Goal: Task Accomplishment & Management: Use online tool/utility

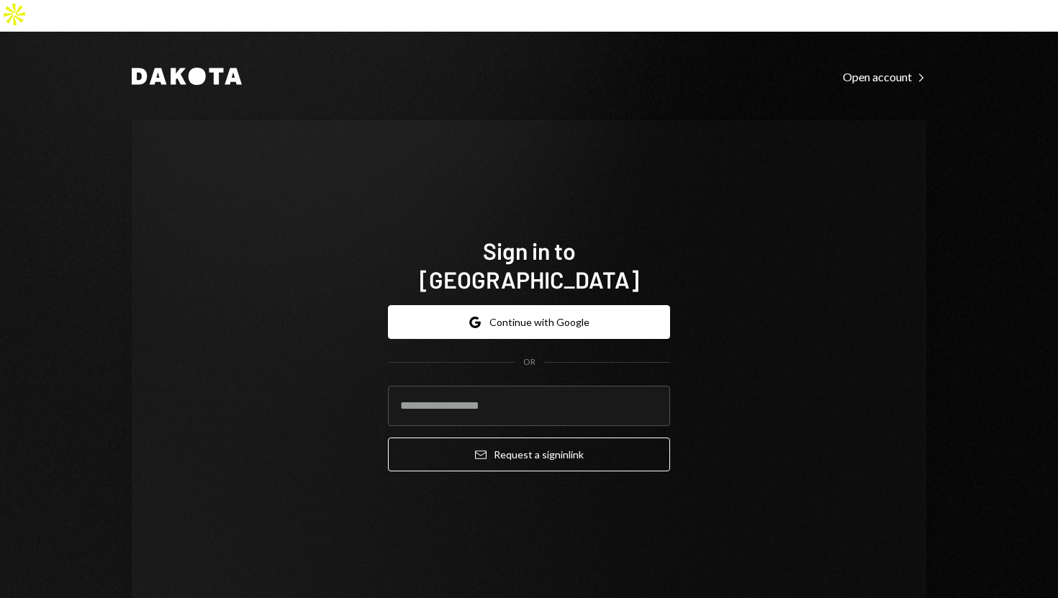
type input "**********"
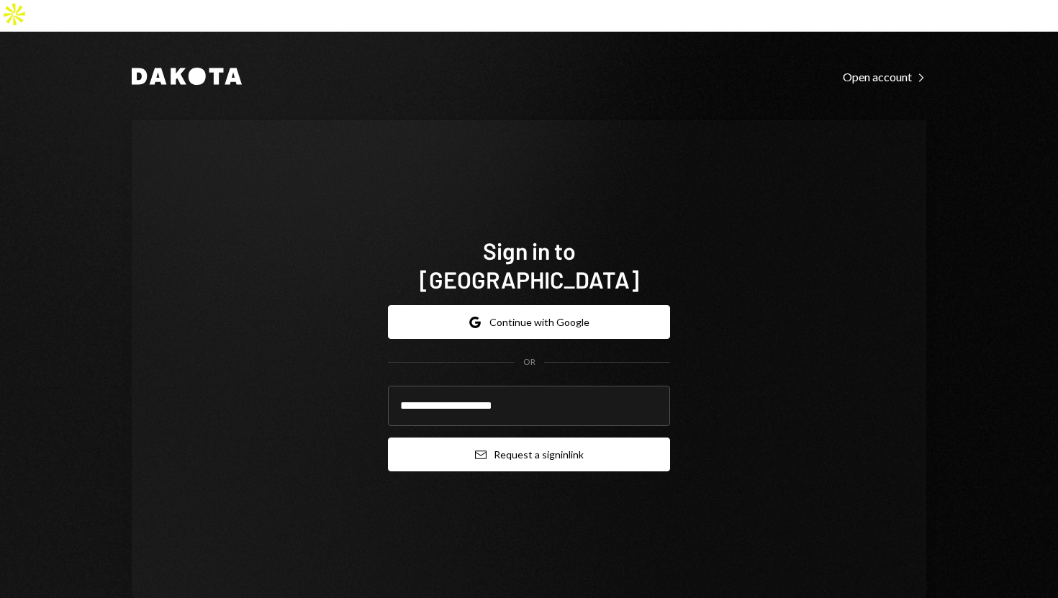
click at [409, 437] on button "Email Request a sign in link" at bounding box center [529, 454] width 282 height 34
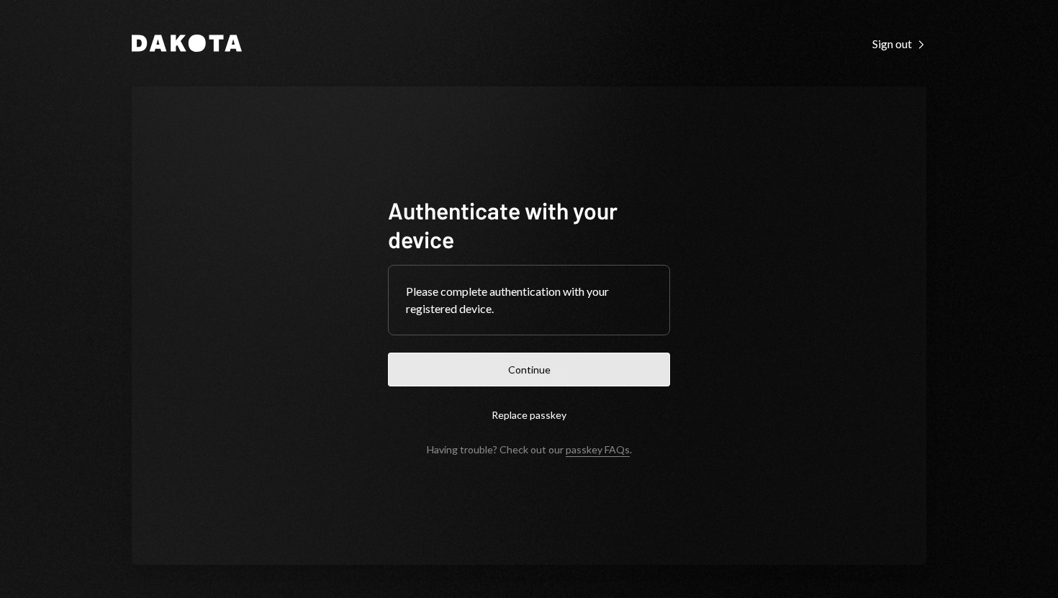
click at [512, 378] on button "Continue" at bounding box center [529, 370] width 282 height 34
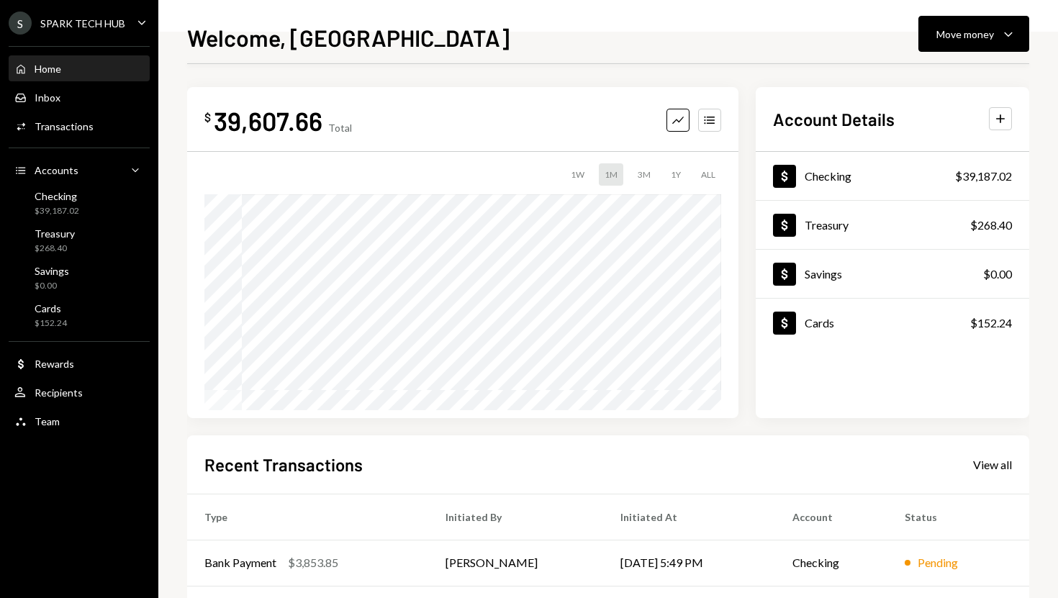
scroll to position [6, 0]
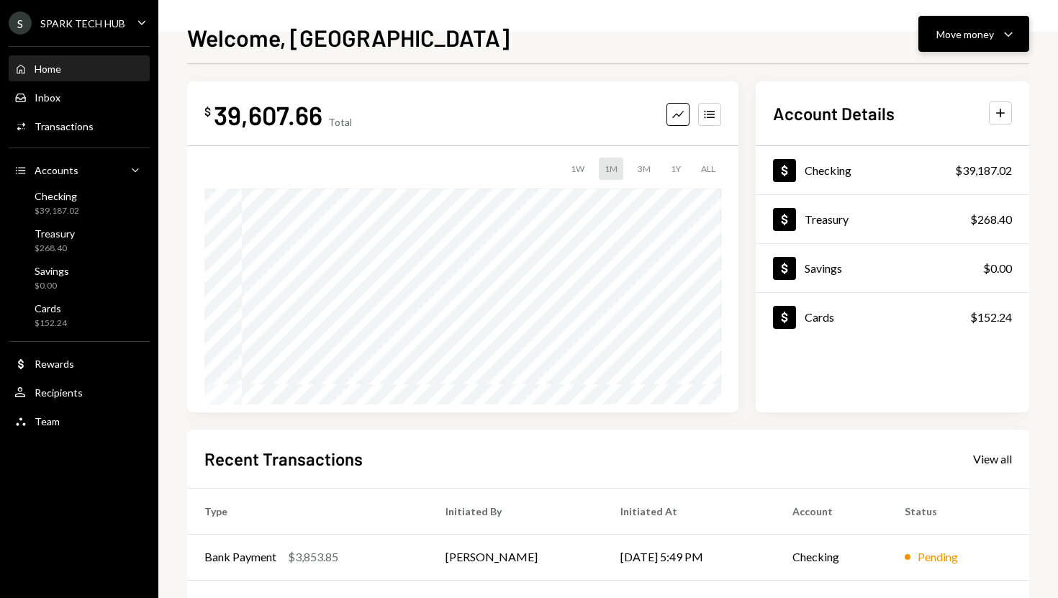
click at [947, 31] on div "Move money" at bounding box center [965, 34] width 58 height 15
click at [929, 181] on div "Swap stablecoins" at bounding box center [961, 186] width 105 height 15
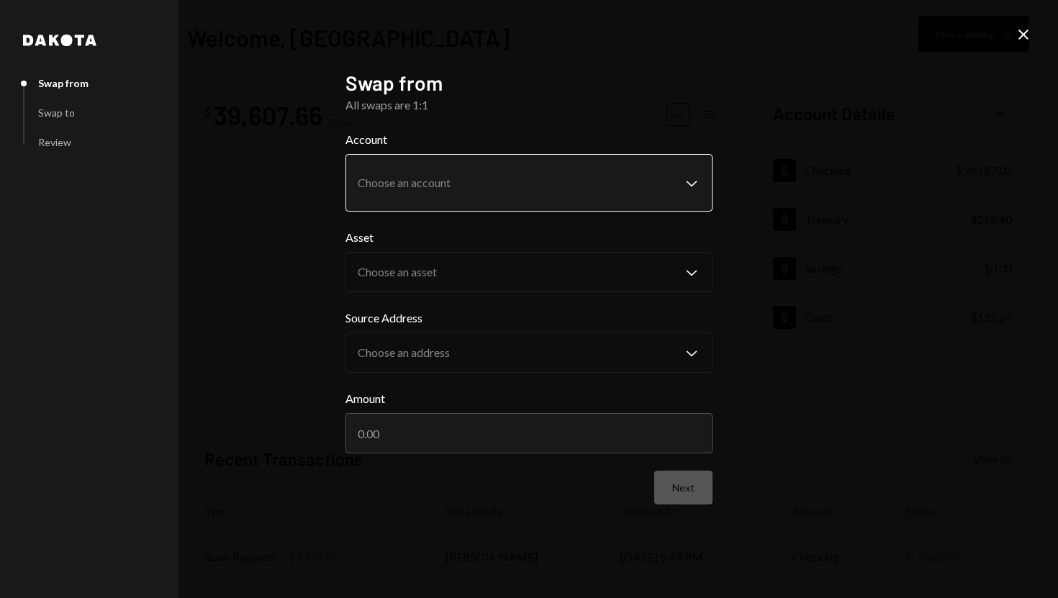
click at [670, 191] on body "**********" at bounding box center [529, 299] width 1058 height 598
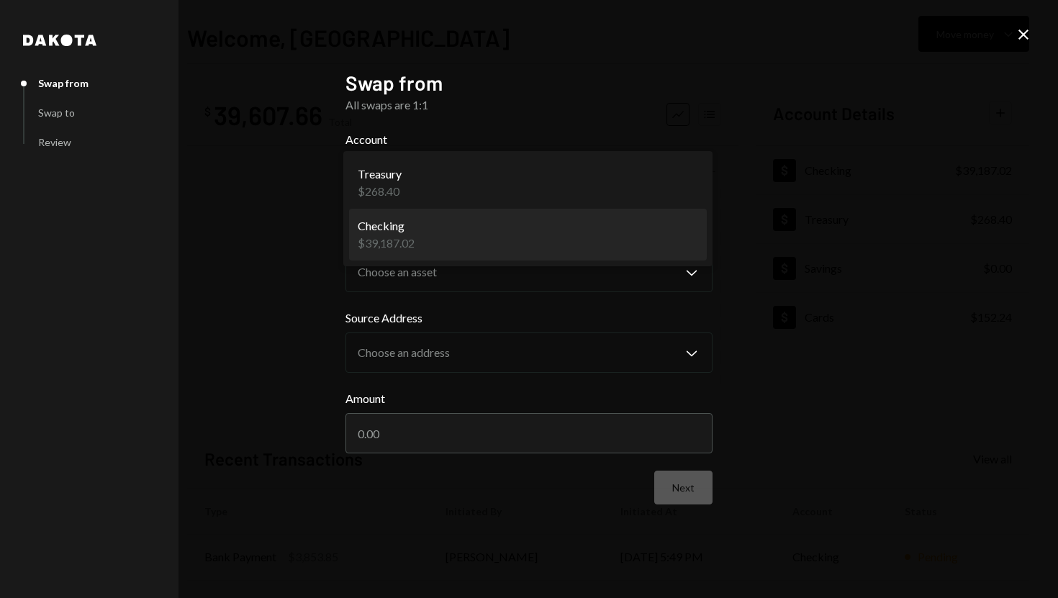
select select "**********"
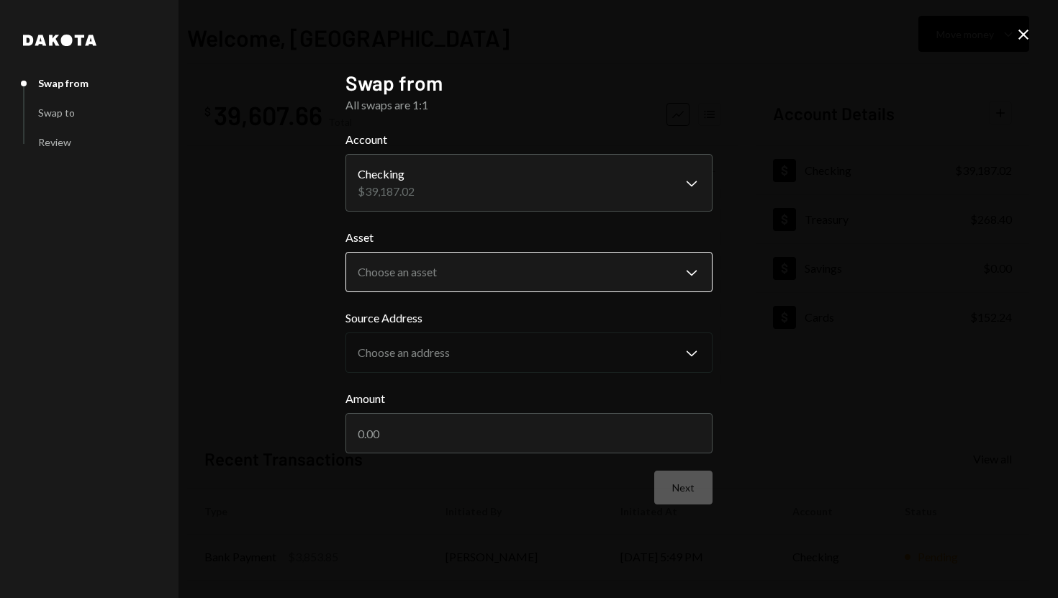
click at [688, 269] on body "**********" at bounding box center [529, 299] width 1058 height 598
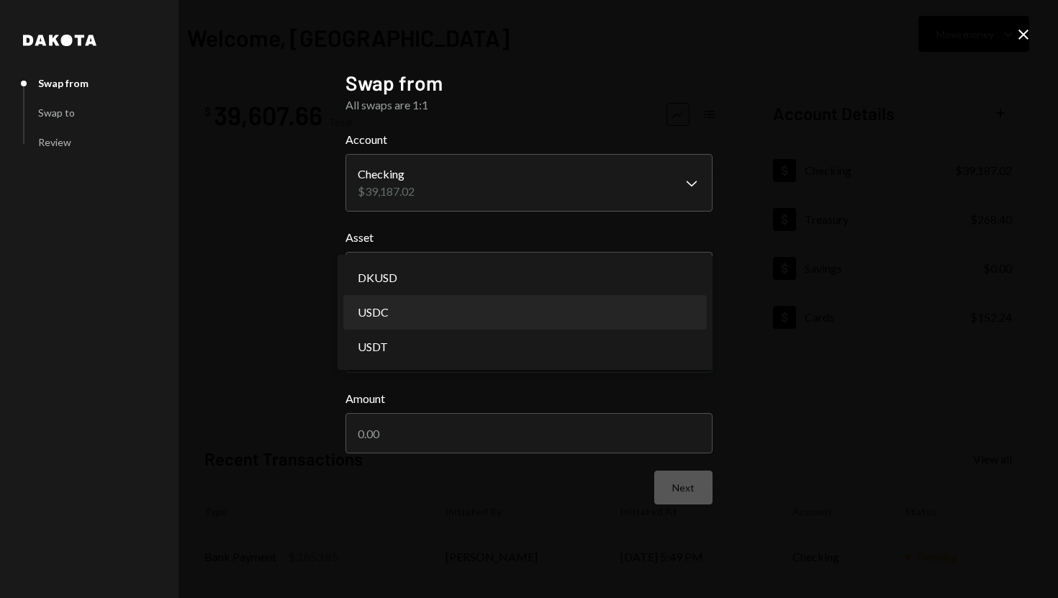
select select "****"
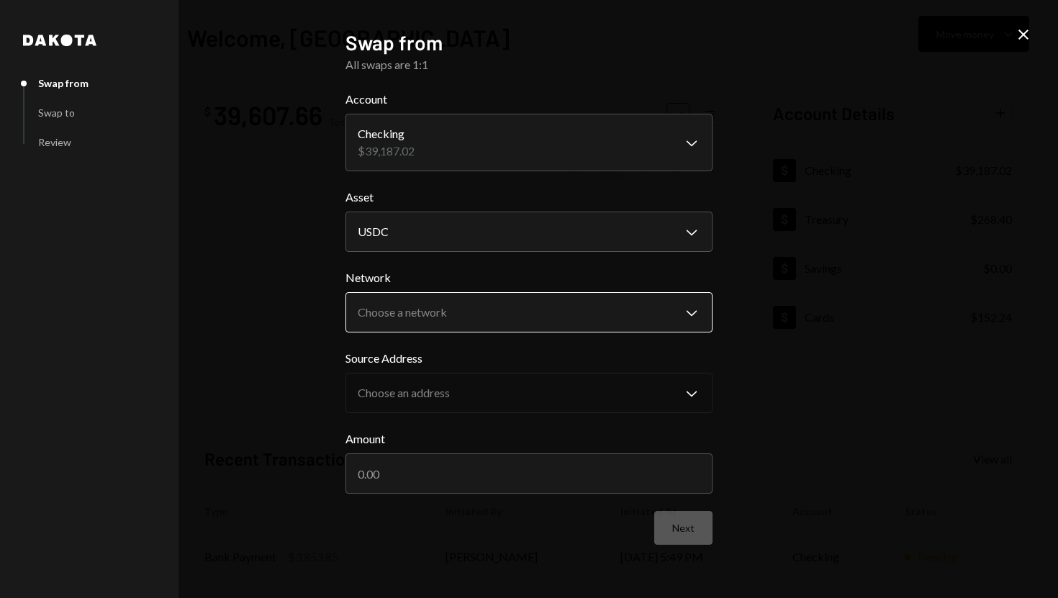
click at [683, 320] on body "**********" at bounding box center [529, 299] width 1058 height 598
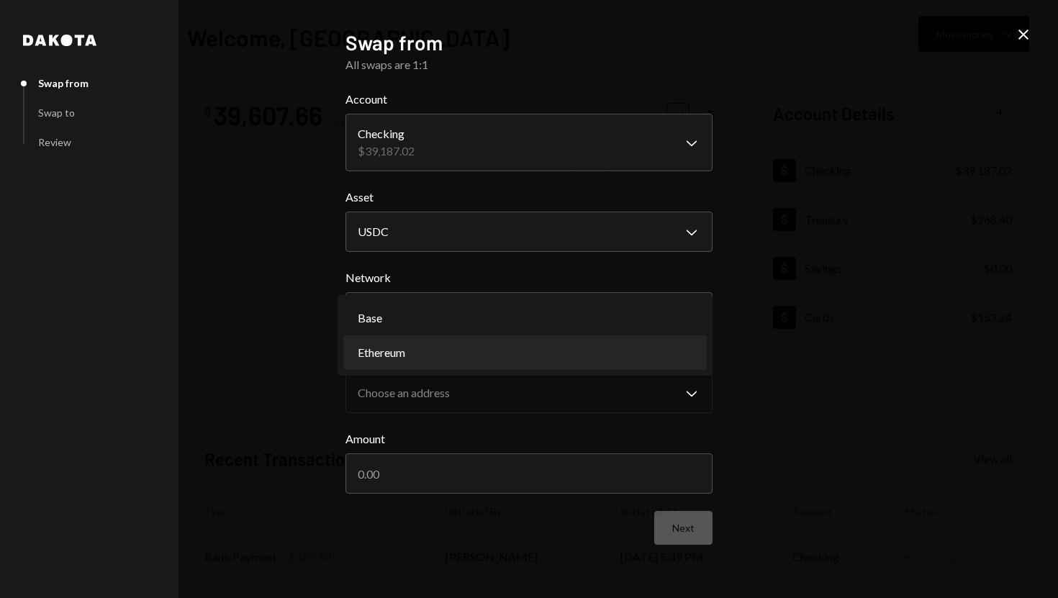
select select "**********"
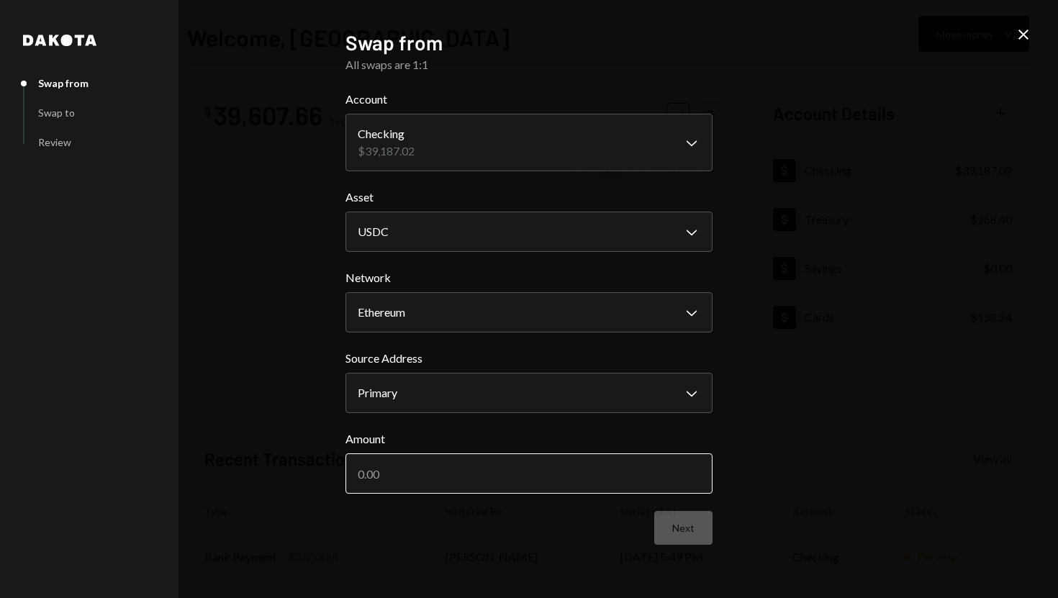
click at [468, 473] on input "Amount" at bounding box center [528, 473] width 367 height 40
type input "500"
click at [666, 529] on button "Next" at bounding box center [683, 528] width 58 height 34
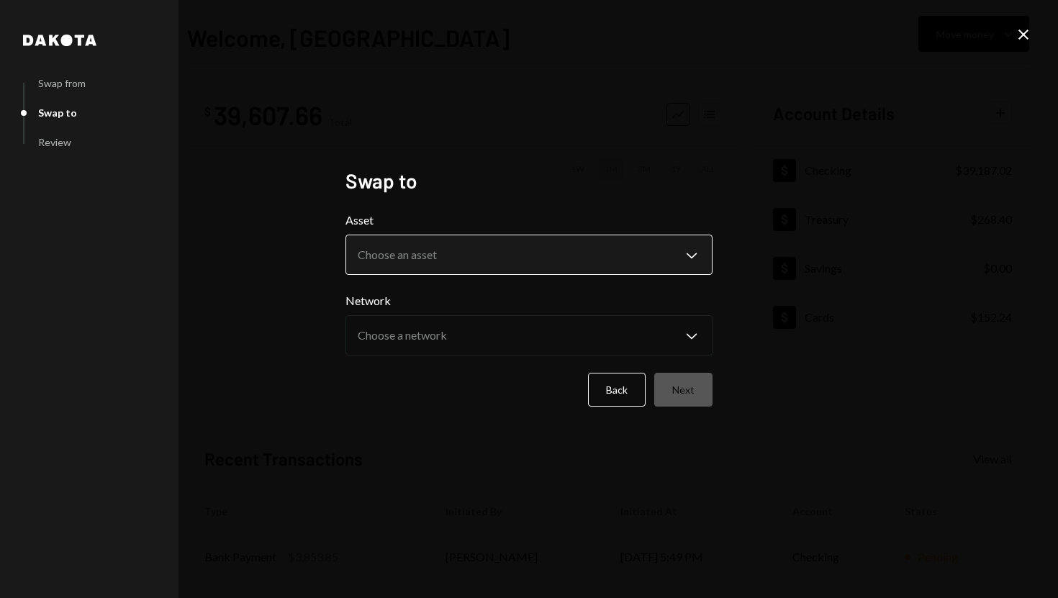
click at [676, 265] on body "**********" at bounding box center [529, 299] width 1058 height 598
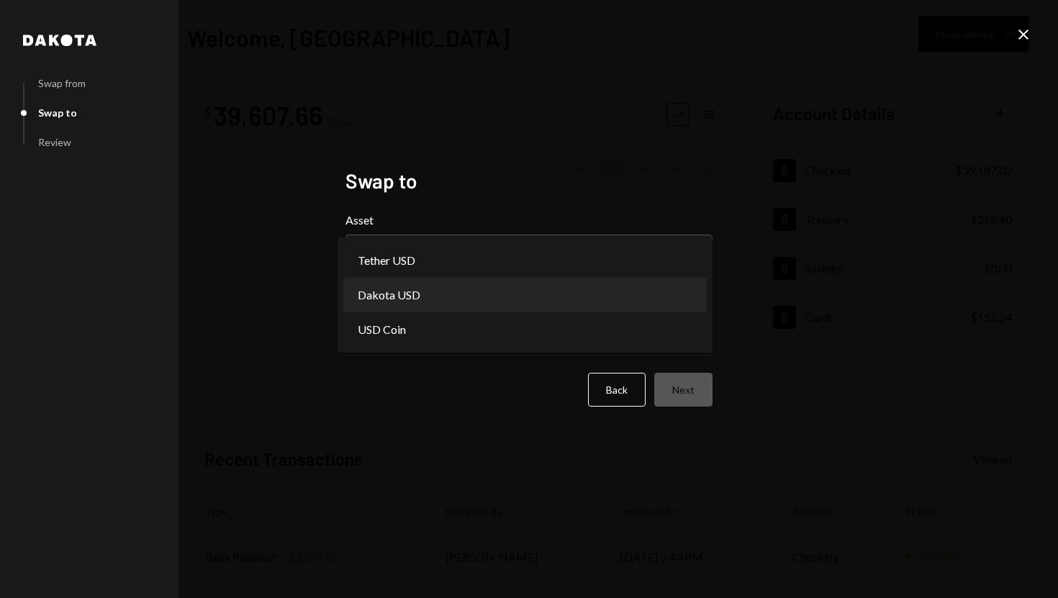
select select "*****"
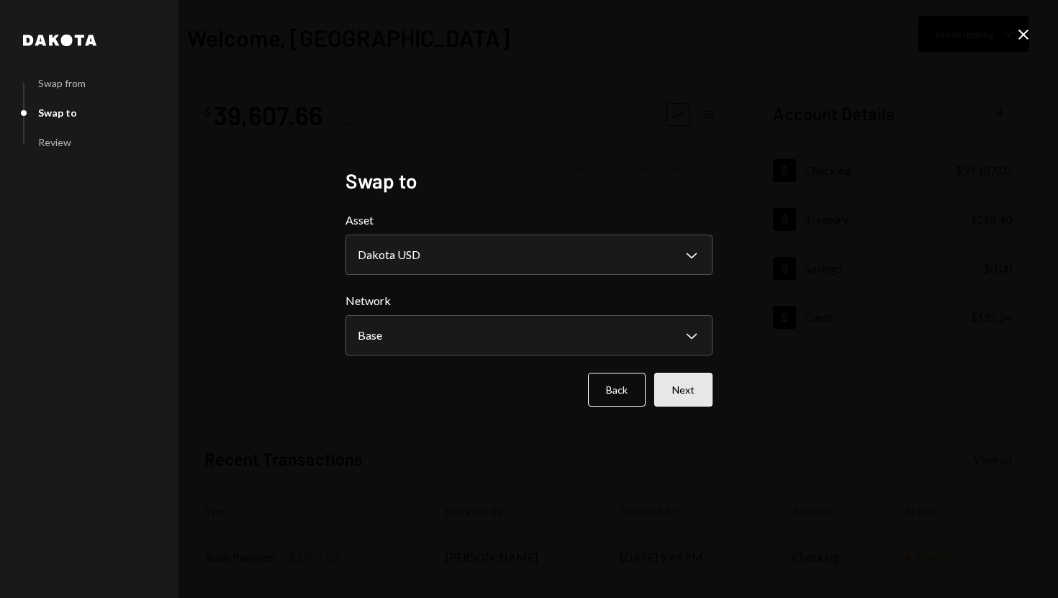
click at [691, 381] on button "Next" at bounding box center [683, 390] width 58 height 34
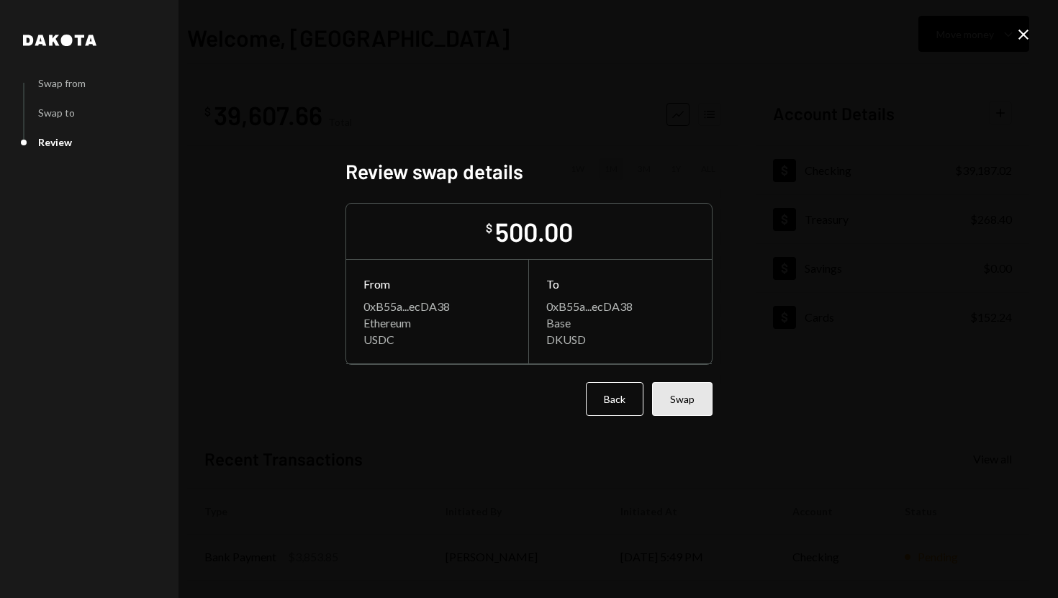
click at [681, 395] on button "Swap" at bounding box center [682, 399] width 60 height 34
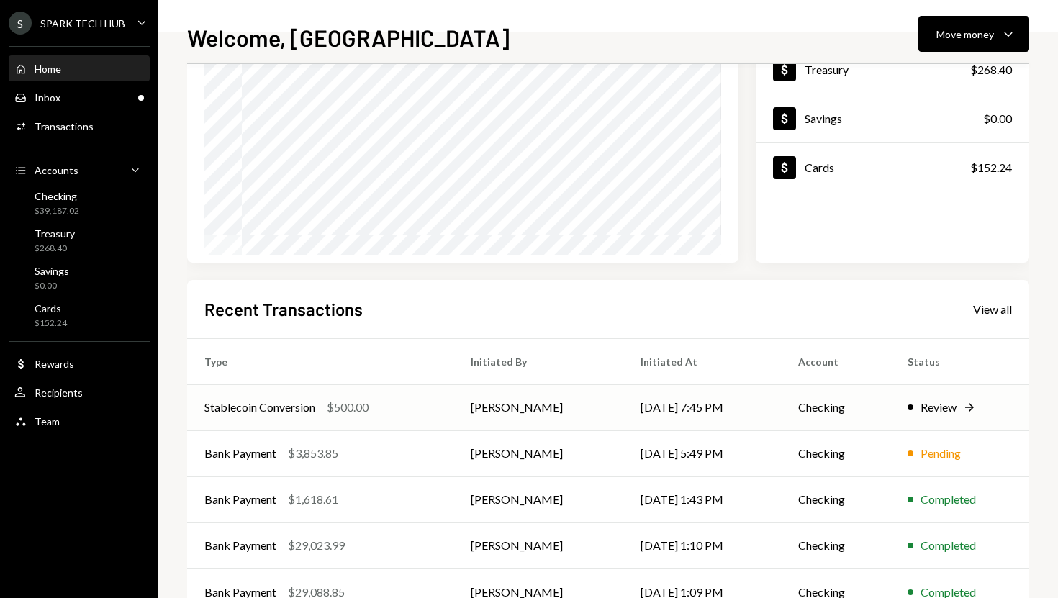
scroll to position [0, 0]
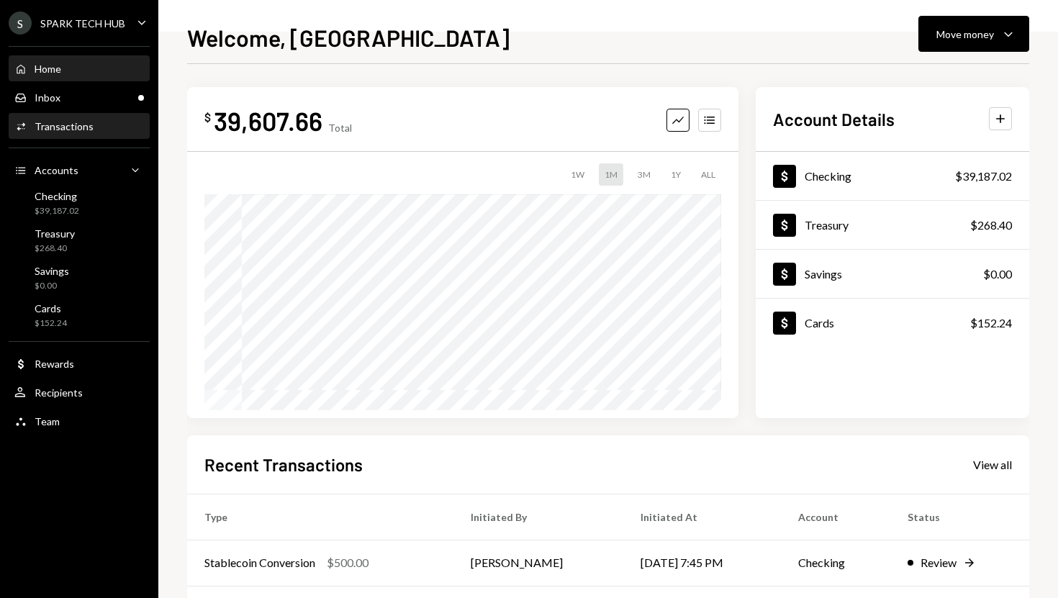
click at [89, 130] on div "Transactions" at bounding box center [64, 126] width 59 height 12
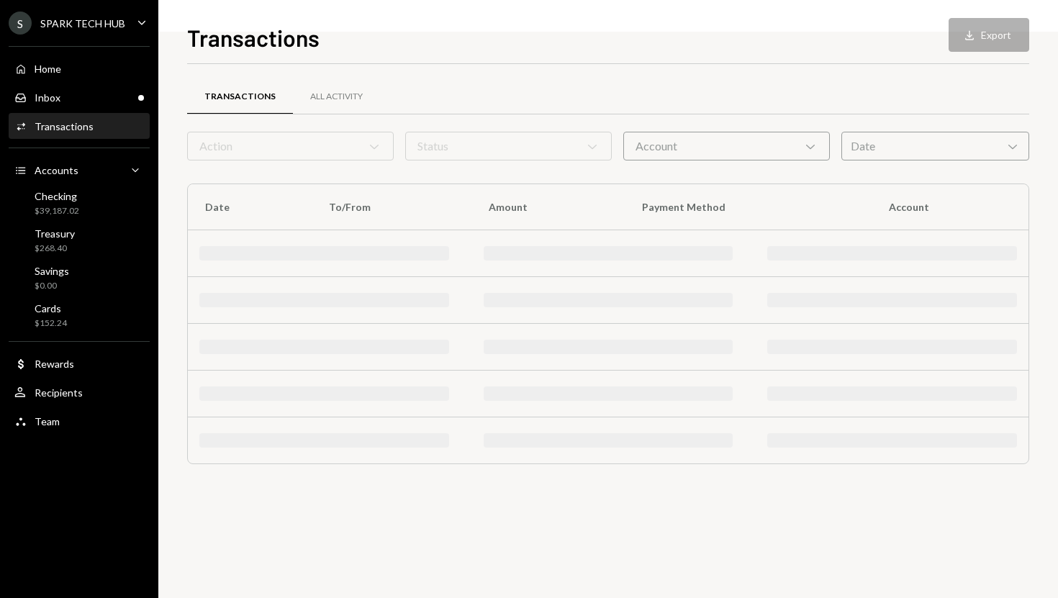
click at [252, 151] on div "Action Chevron Down" at bounding box center [290, 146] width 206 height 29
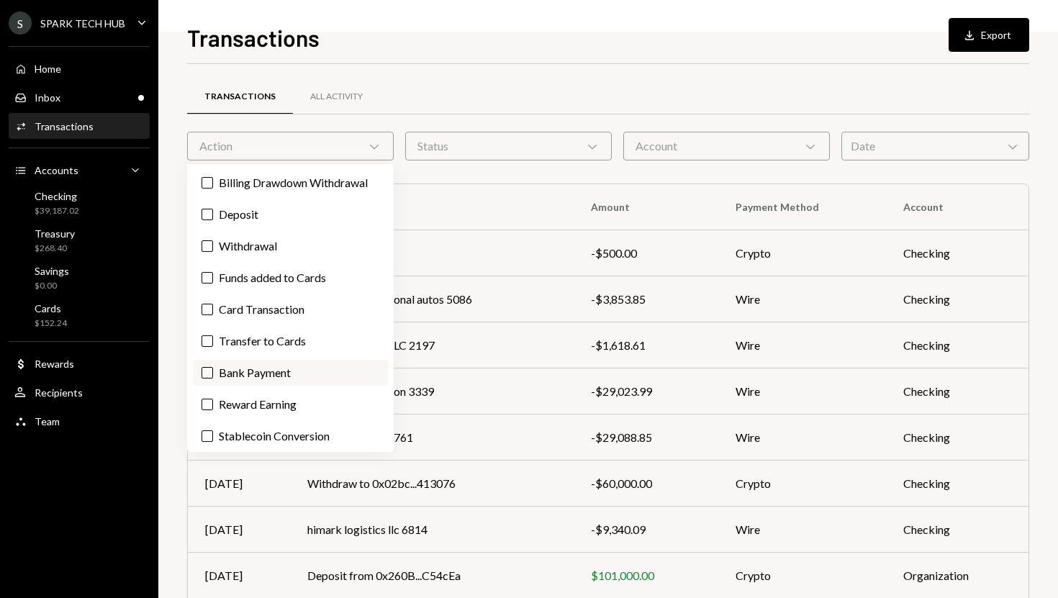
click at [235, 369] on label "Bank Payment" at bounding box center [290, 373] width 195 height 26
click at [213, 369] on button "Bank Payment" at bounding box center [207, 373] width 12 height 12
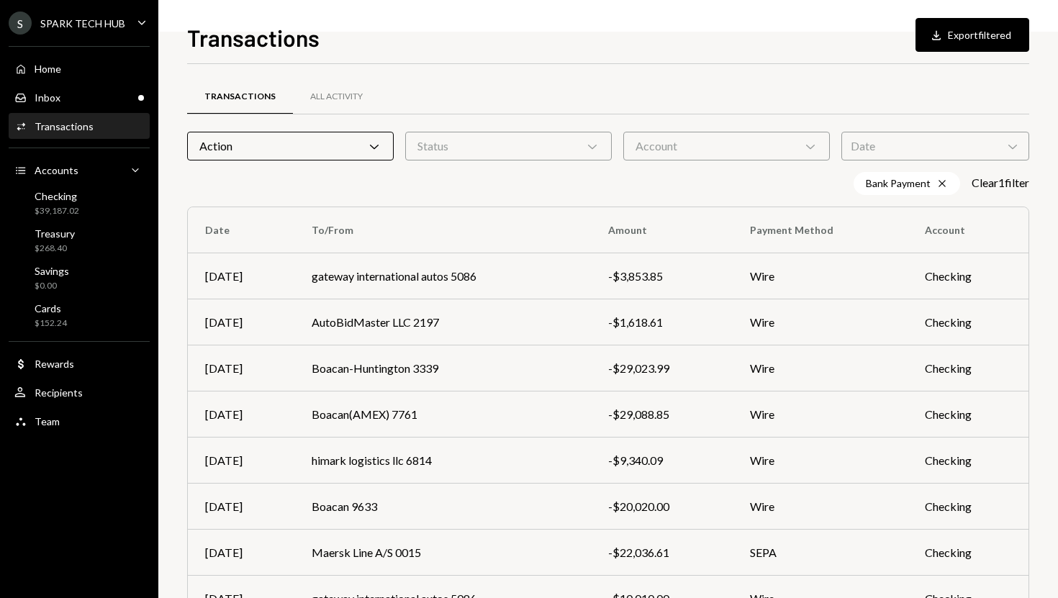
click at [176, 339] on div "Transactions Download Export filtered Transactions All Activity Action Chevron …" at bounding box center [607, 299] width 899 height 598
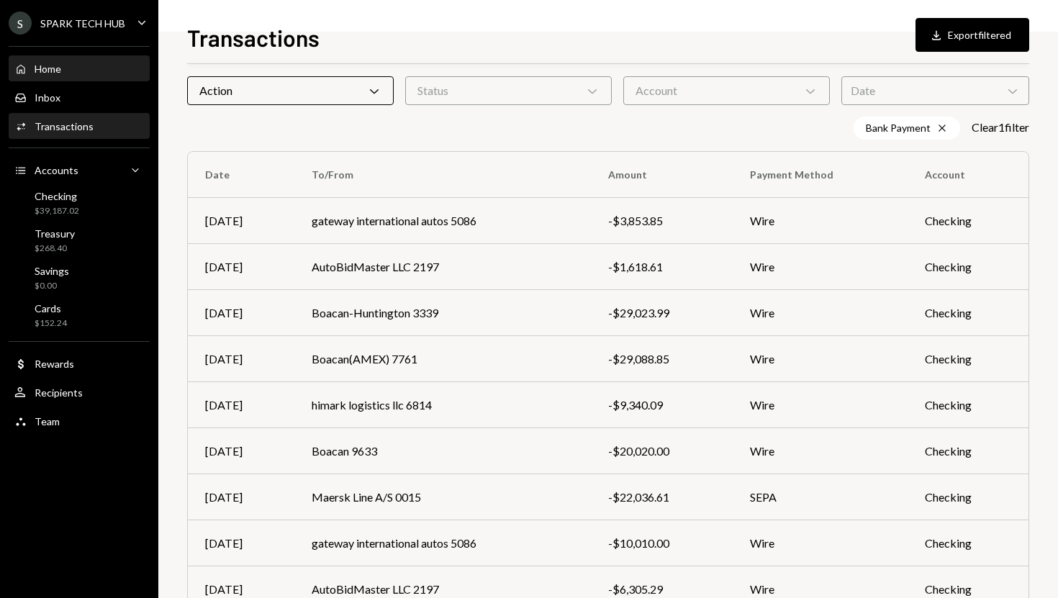
click at [88, 71] on div "Home Home" at bounding box center [79, 69] width 130 height 13
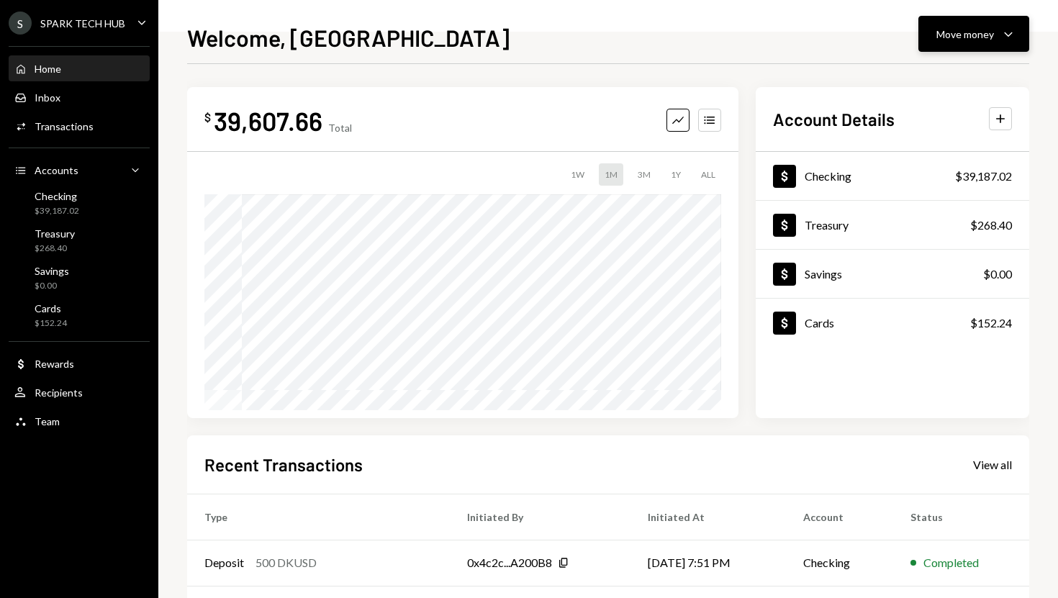
click at [976, 27] on div "Move money" at bounding box center [965, 34] width 58 height 15
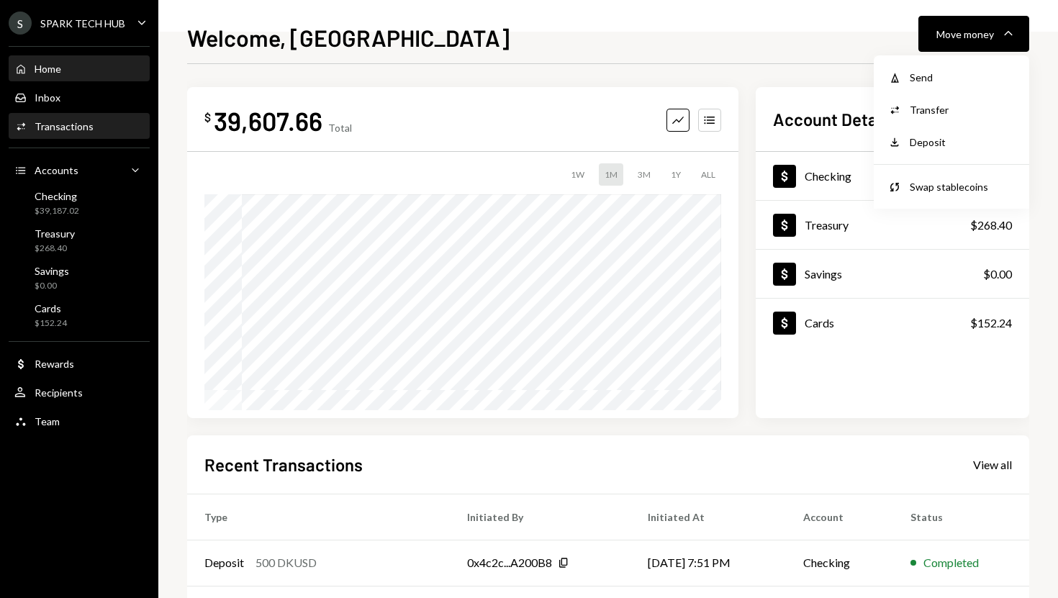
click at [100, 127] on div "Activities Transactions" at bounding box center [79, 126] width 130 height 13
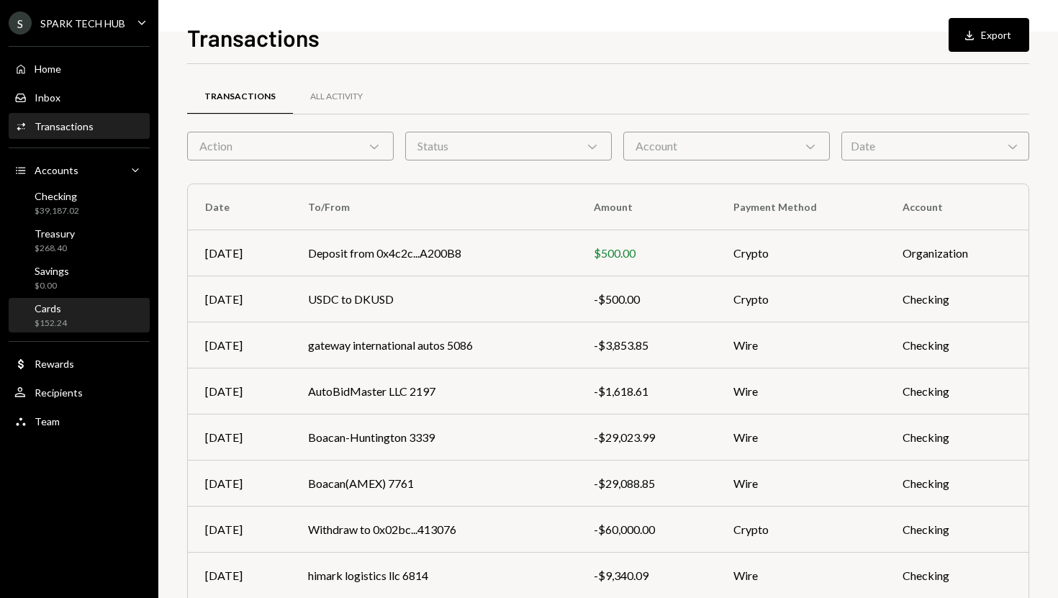
click at [52, 312] on div "Cards" at bounding box center [51, 308] width 32 height 12
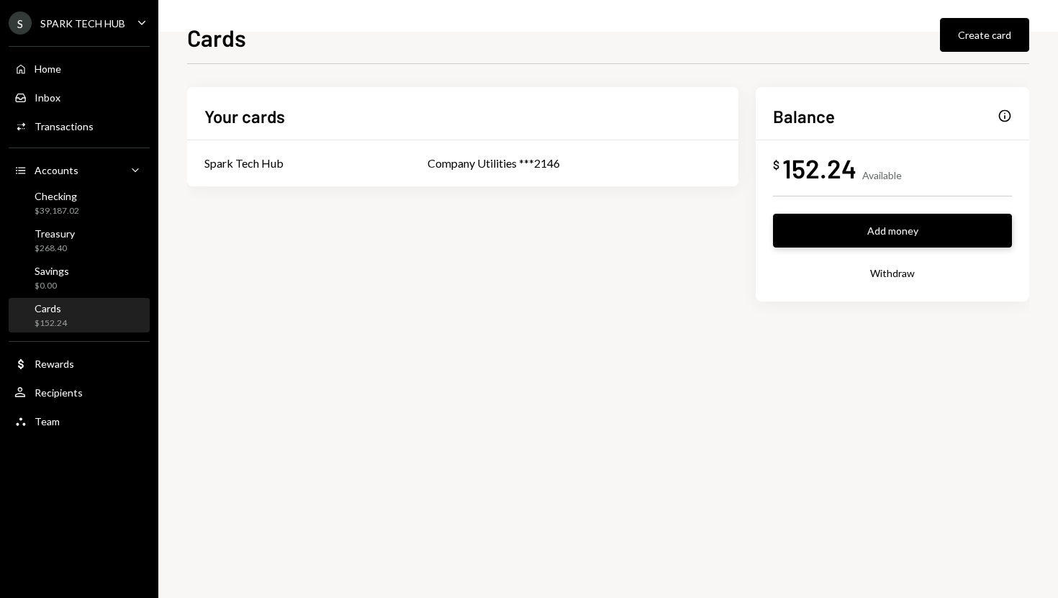
click at [871, 235] on button "Add money" at bounding box center [892, 231] width 239 height 34
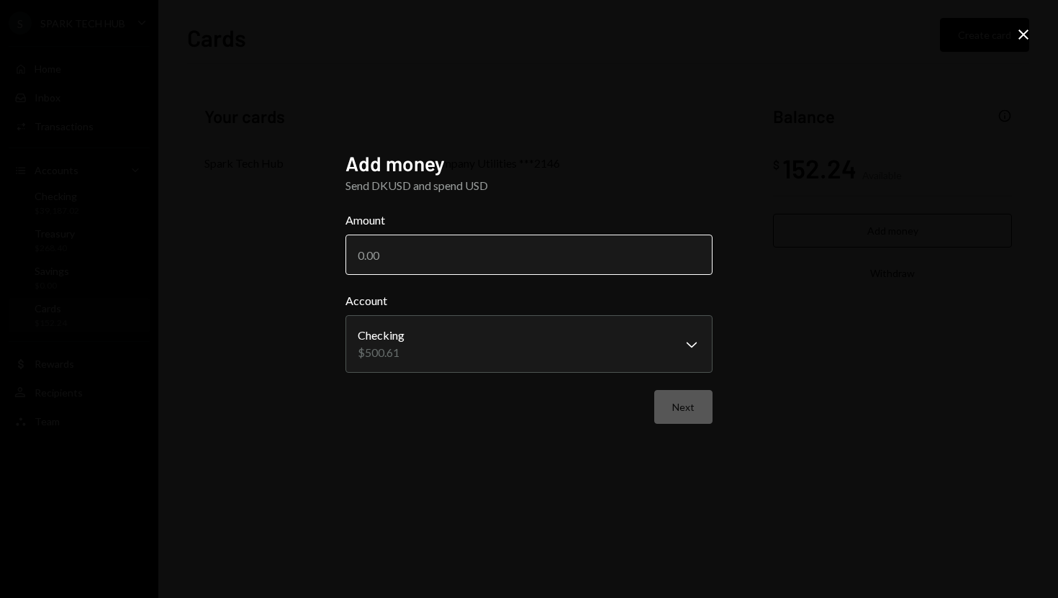
click at [522, 265] on input "Amount" at bounding box center [528, 255] width 367 height 40
type input "500"
click at [695, 407] on button "Next" at bounding box center [683, 407] width 58 height 34
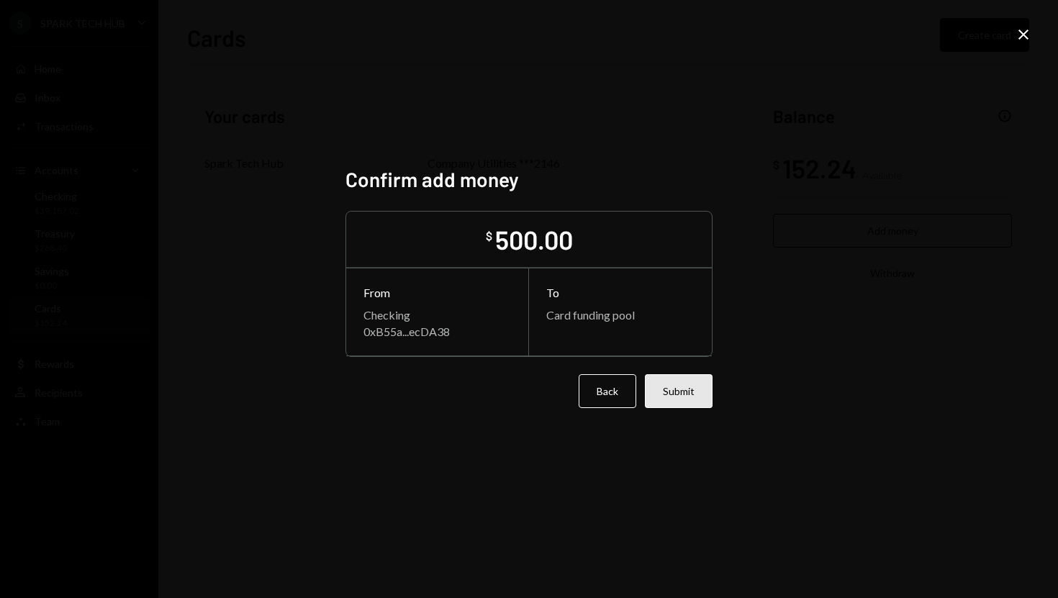
click at [681, 397] on button "Submit" at bounding box center [679, 391] width 68 height 34
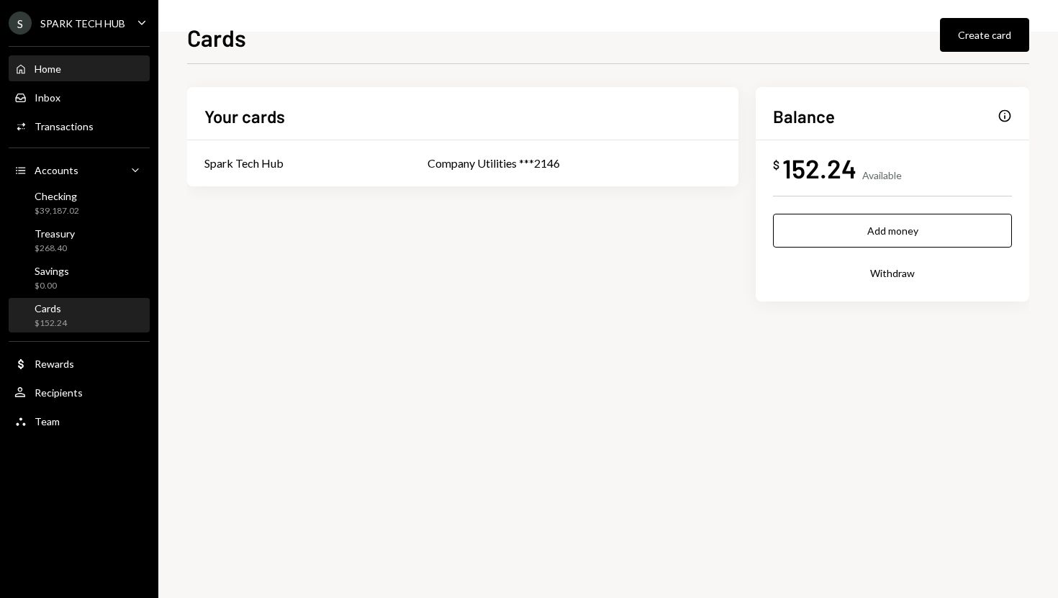
click at [106, 68] on div "Home Home" at bounding box center [79, 69] width 130 height 13
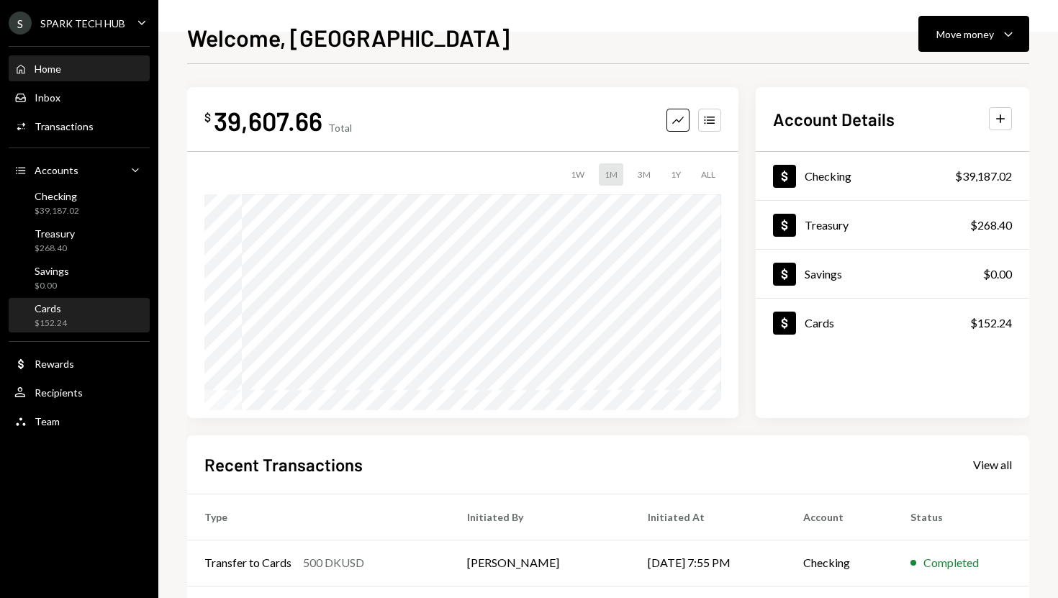
click at [89, 315] on div "Cards $152.24" at bounding box center [79, 315] width 130 height 27
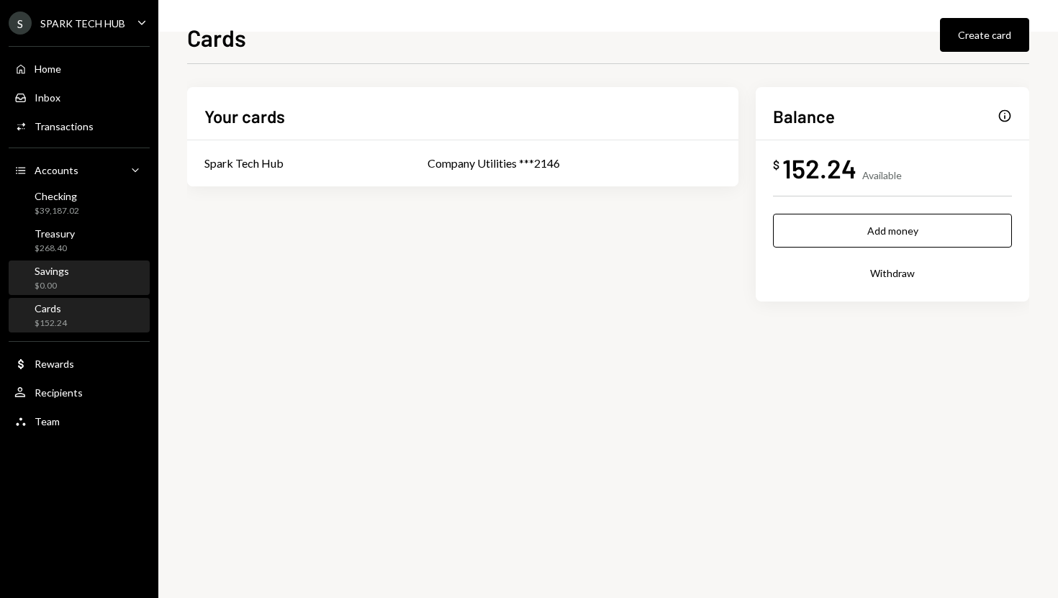
click at [80, 272] on div "Savings $0.00" at bounding box center [79, 278] width 130 height 27
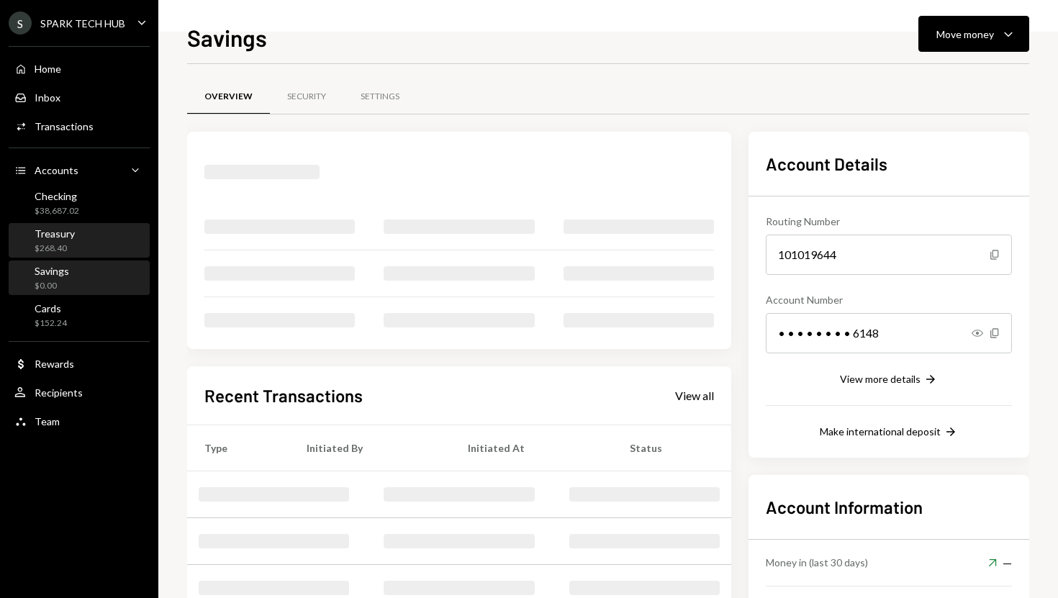
click at [80, 241] on div "Treasury $268.40" at bounding box center [79, 240] width 130 height 27
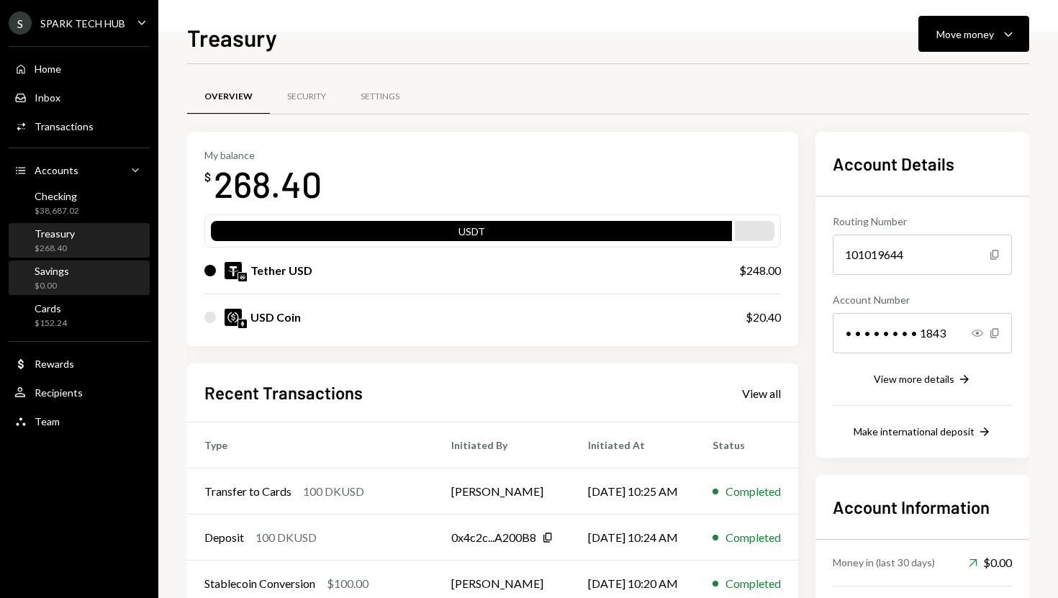
click at [94, 270] on div "Savings $0.00" at bounding box center [79, 278] width 130 height 27
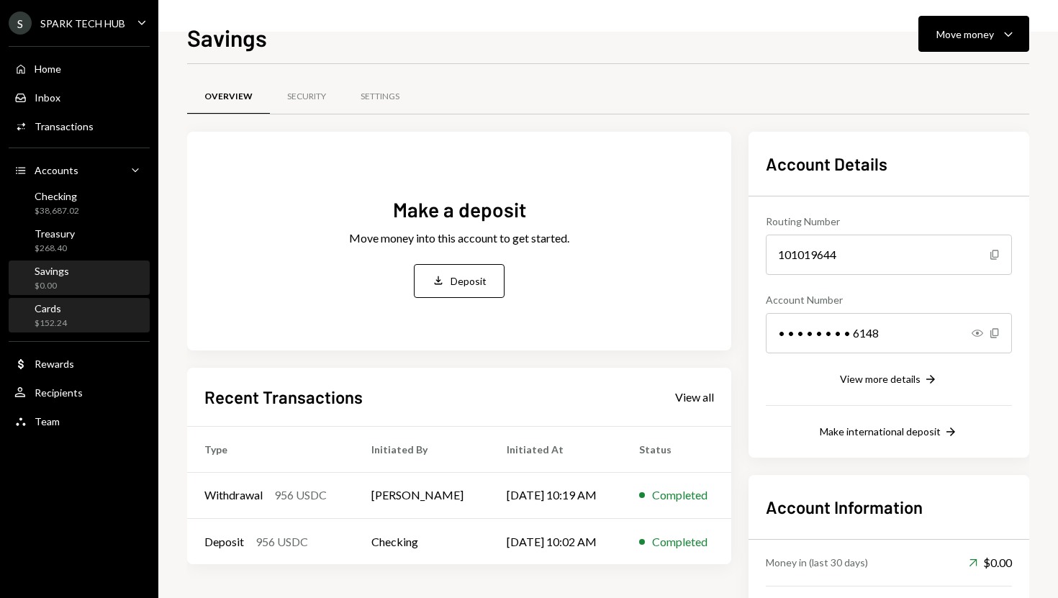
click at [73, 303] on div "Cards $152.24" at bounding box center [79, 315] width 130 height 27
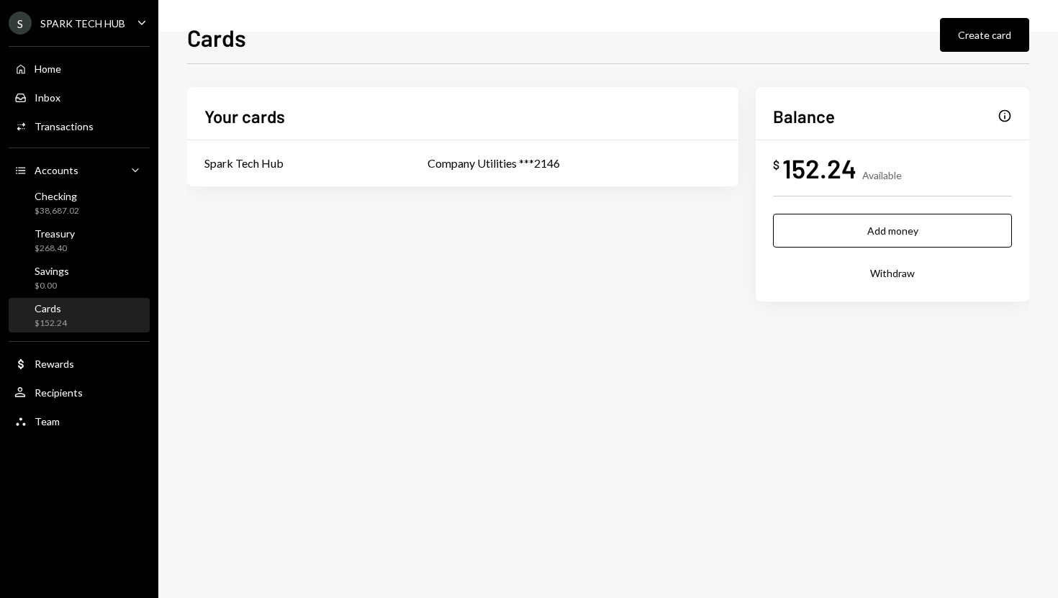
click at [100, 222] on div "Home Home Inbox Inbox Activities Transactions Accounts Accounts Caret Down Chec…" at bounding box center [79, 236] width 158 height 399
click at [81, 247] on div "Treasury $268.40" at bounding box center [79, 240] width 130 height 27
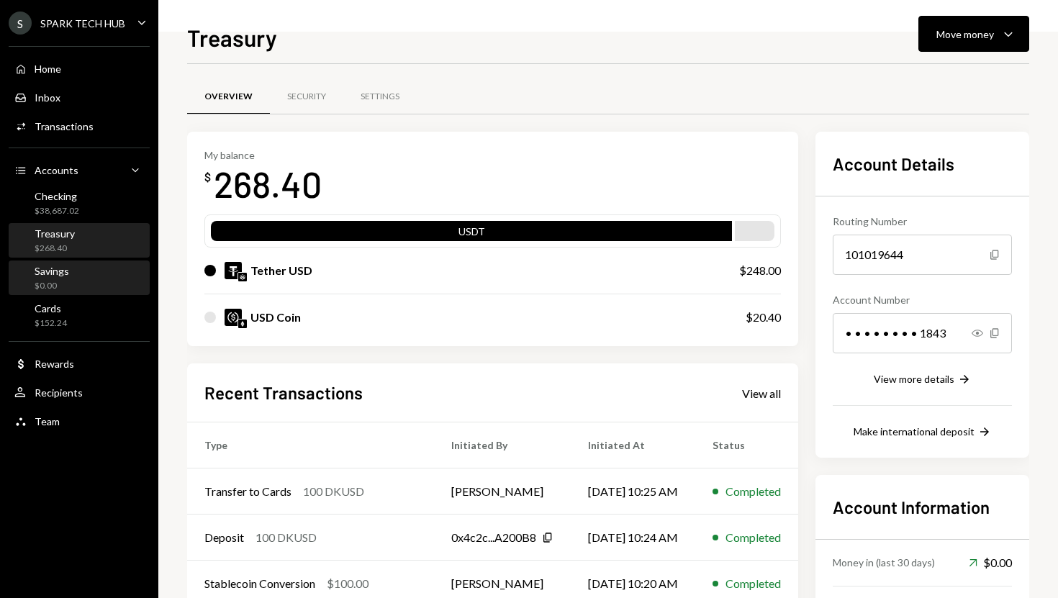
click at [73, 271] on div "Savings $0.00" at bounding box center [79, 278] width 130 height 27
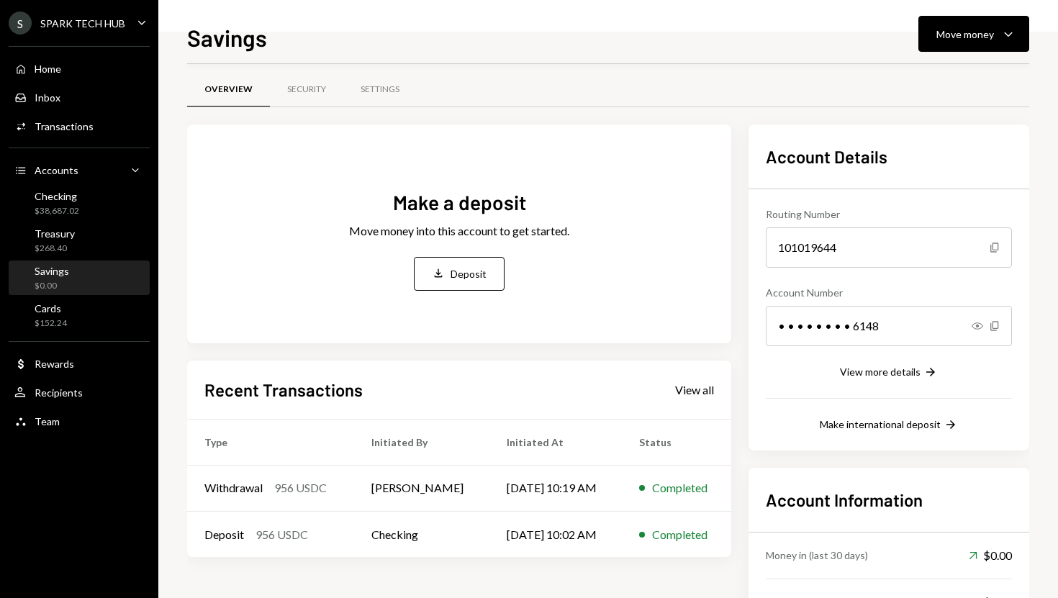
scroll to position [1, 0]
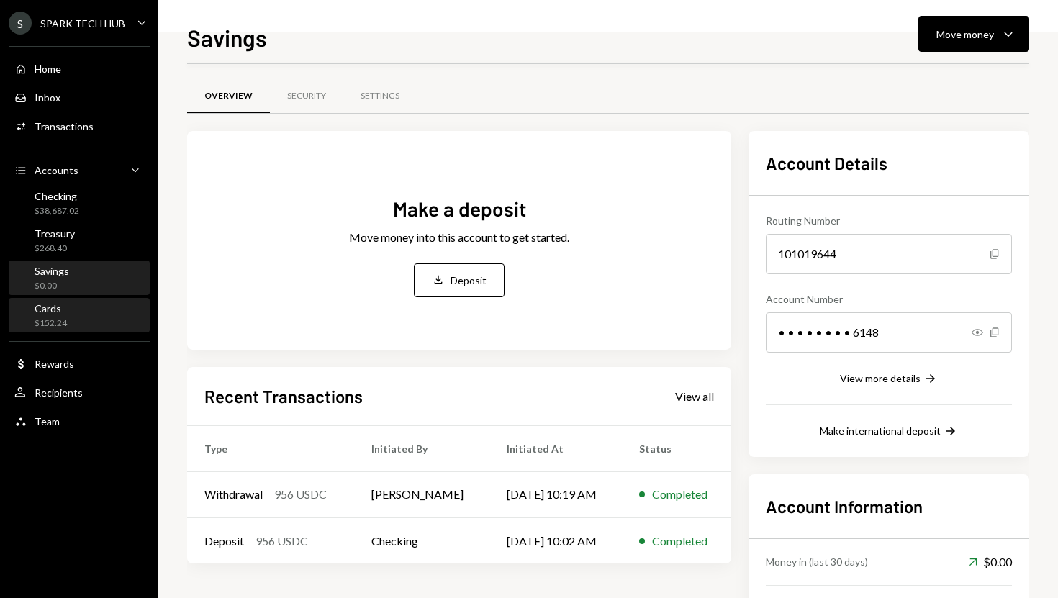
click at [108, 322] on div "Cards $152.24" at bounding box center [79, 315] width 130 height 27
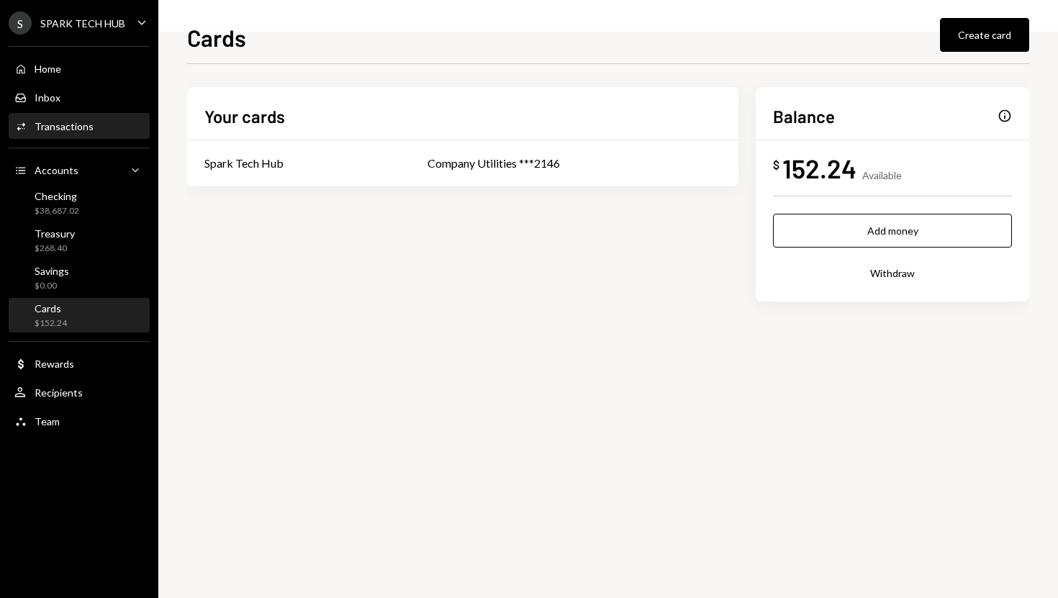
click at [88, 132] on div "Activities Transactions" at bounding box center [53, 126] width 79 height 13
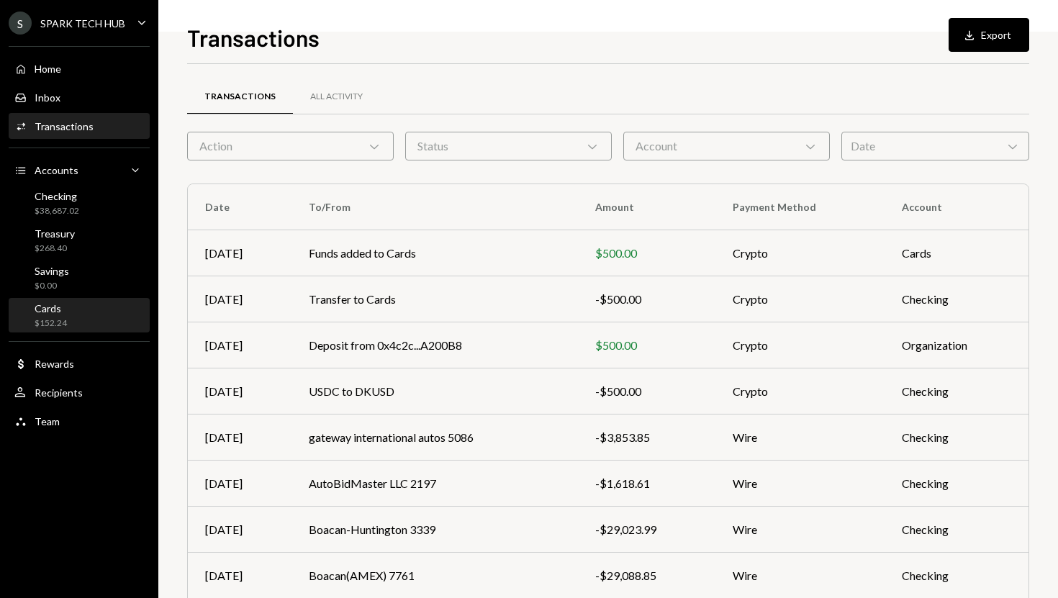
click at [95, 306] on div "Cards $152.24" at bounding box center [79, 315] width 130 height 27
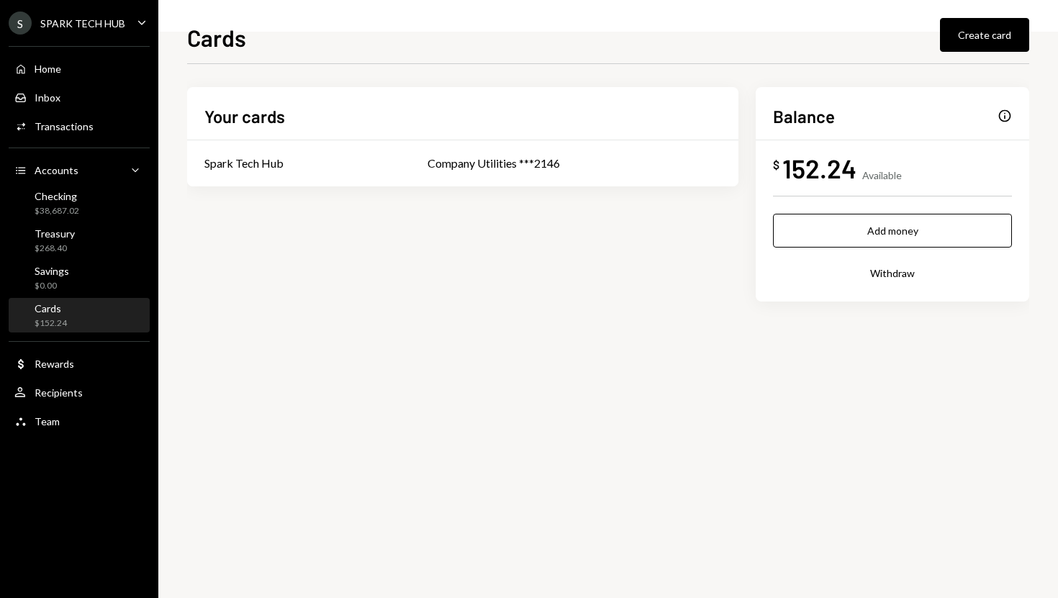
click at [668, 139] on div "Your cards Spark Tech Hub Company Utilities ***2146" at bounding box center [462, 136] width 551 height 99
click at [522, 163] on div "Company Utilities ***2146" at bounding box center [574, 163] width 294 height 17
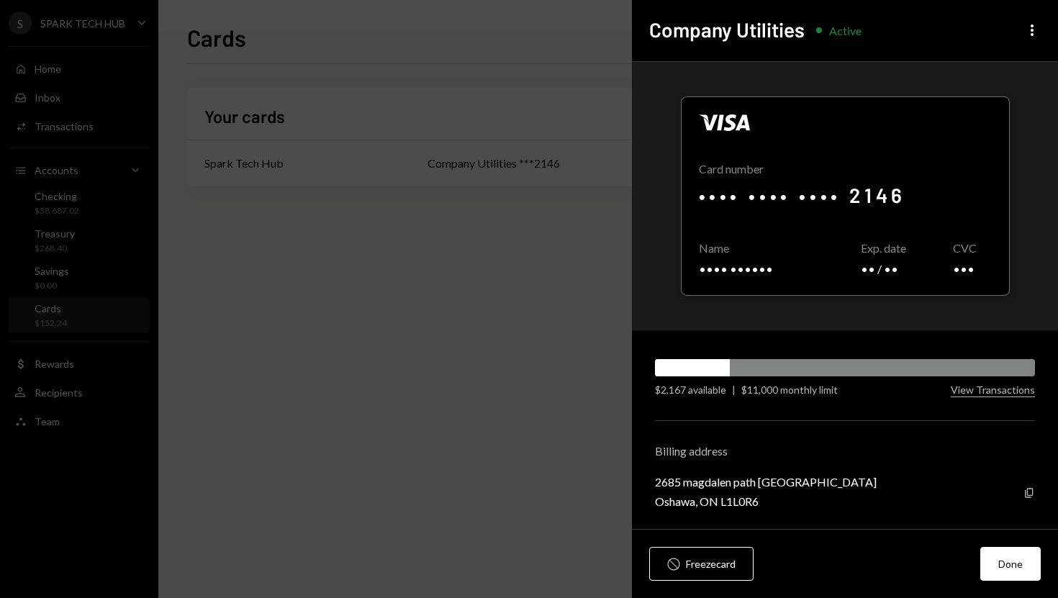
scroll to position [3, 0]
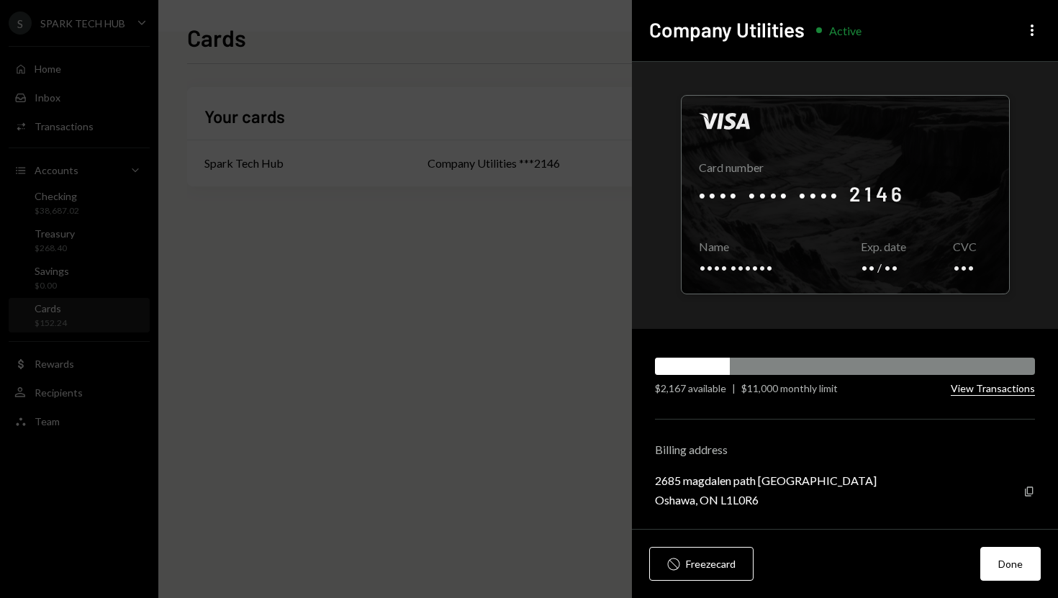
click at [973, 390] on button "View Transactions" at bounding box center [992, 389] width 84 height 14
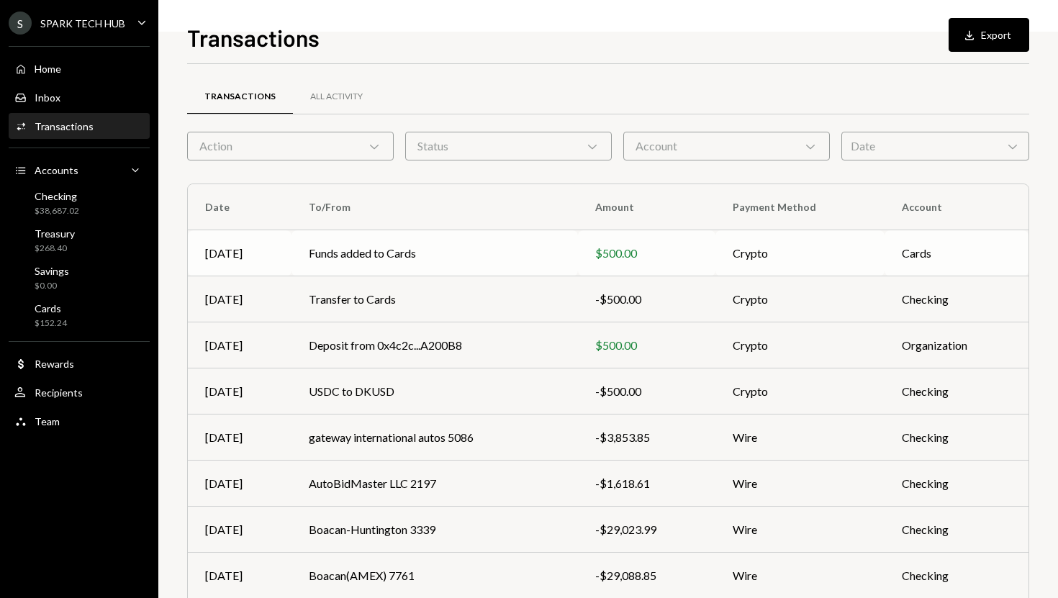
click at [486, 252] on td "Funds added to Cards" at bounding box center [434, 253] width 286 height 46
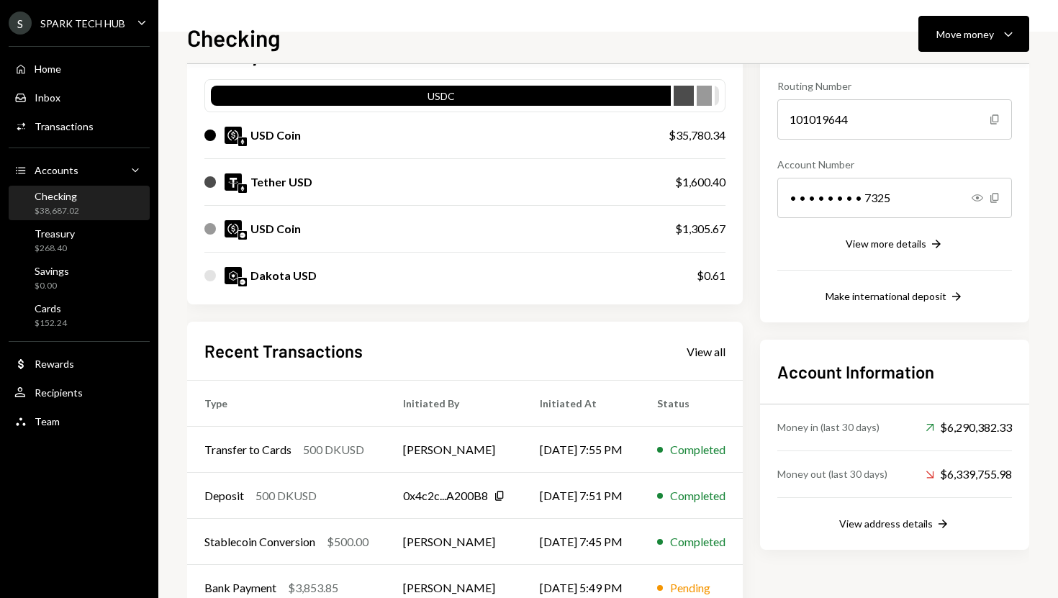
scroll to position [136, 0]
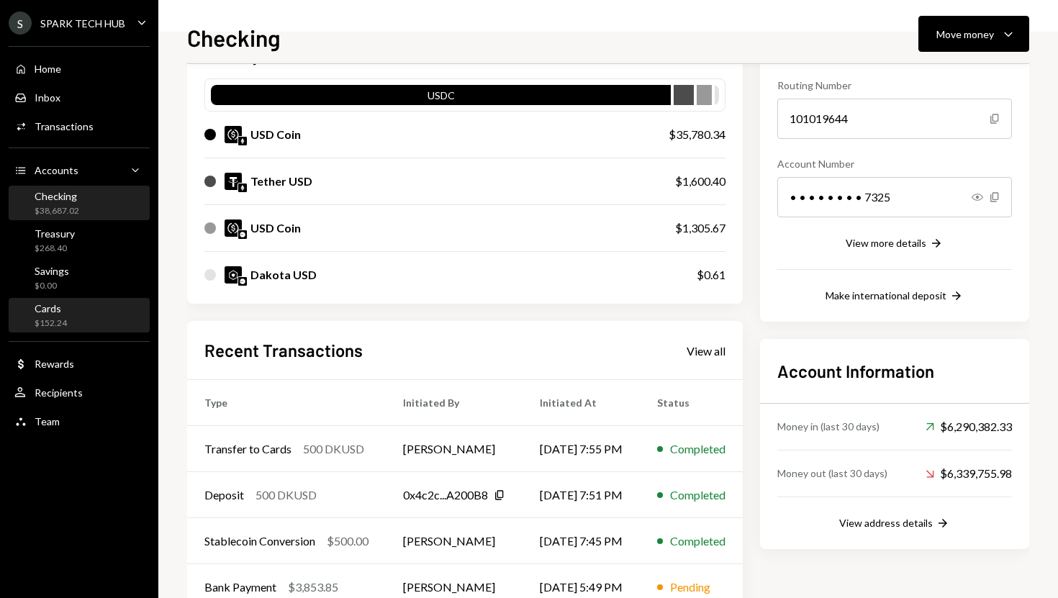
click at [77, 319] on div "Cards $152.24" at bounding box center [79, 315] width 130 height 27
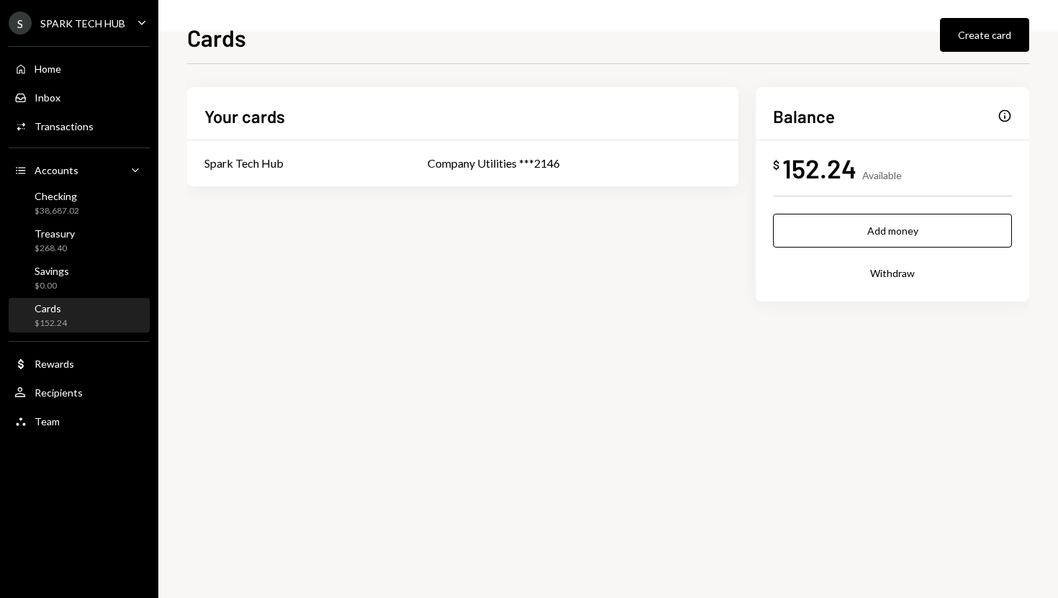
click at [998, 117] on div "Info" at bounding box center [1004, 116] width 14 height 14
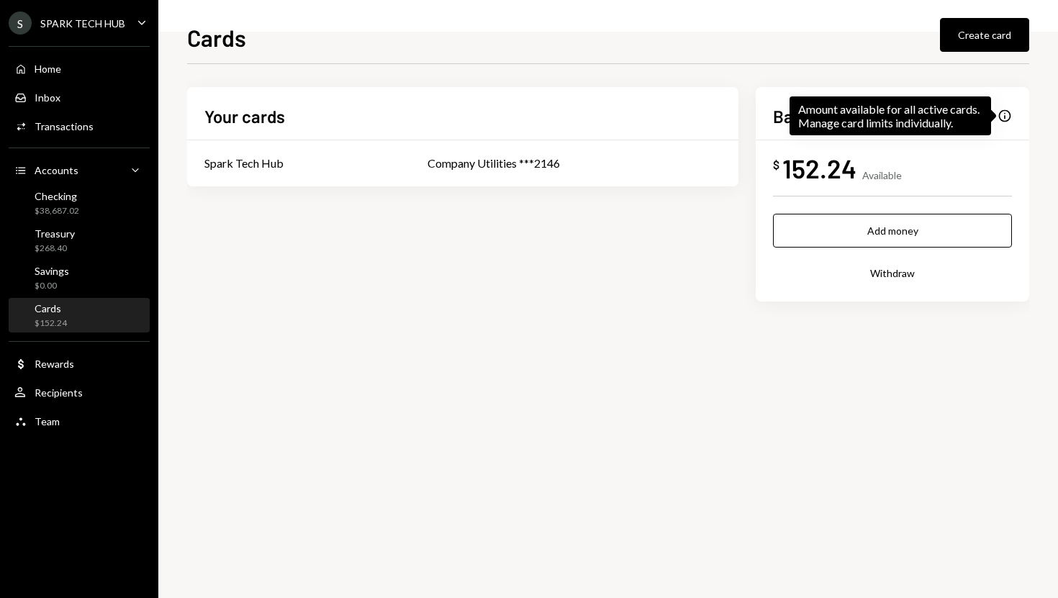
click at [1007, 118] on div "Info" at bounding box center [1004, 116] width 14 height 14
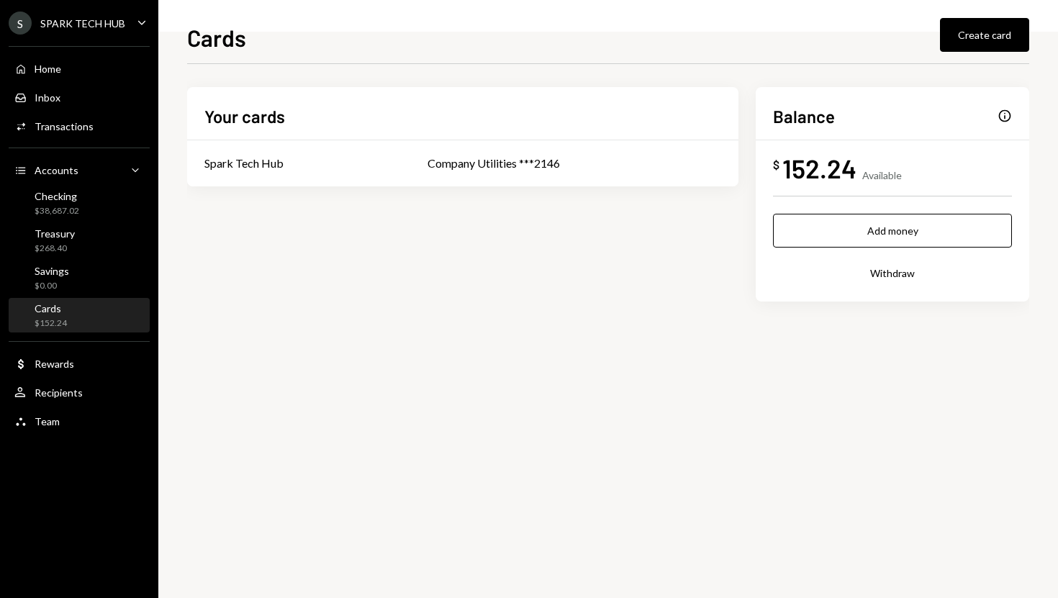
click at [1007, 118] on div "Info" at bounding box center [1004, 116] width 14 height 14
click at [94, 265] on div "Savings $0.00" at bounding box center [79, 278] width 130 height 27
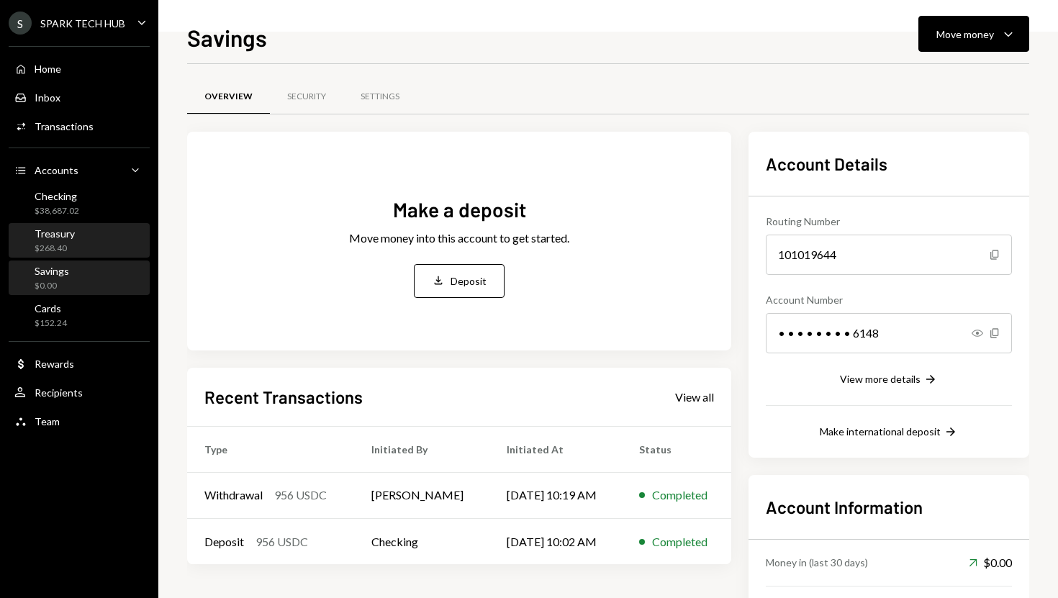
click at [94, 250] on div "Treasury $268.40" at bounding box center [79, 240] width 130 height 27
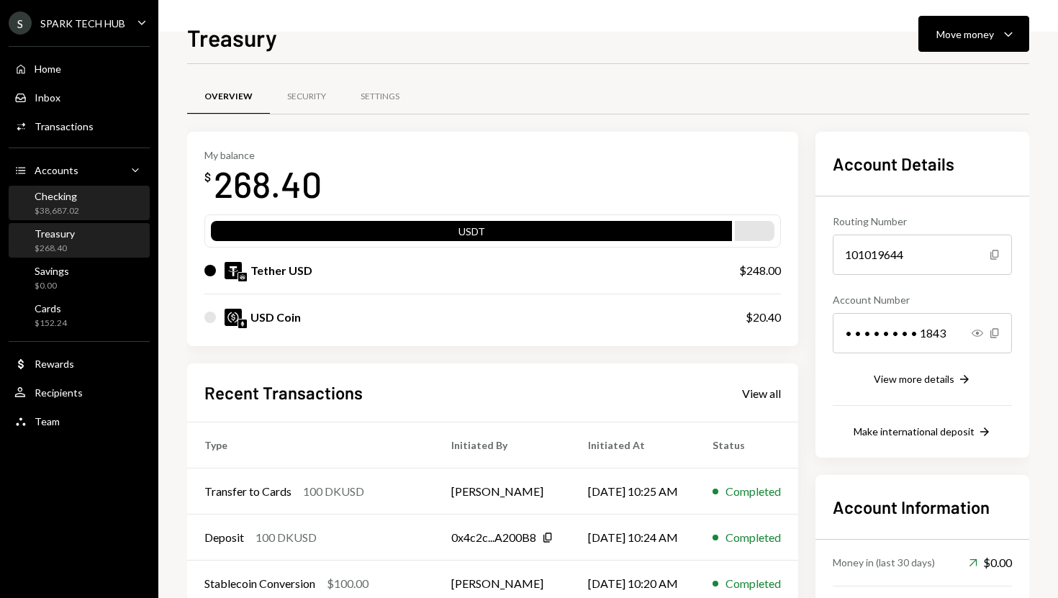
click at [93, 206] on div "Checking $38,687.02" at bounding box center [79, 203] width 130 height 27
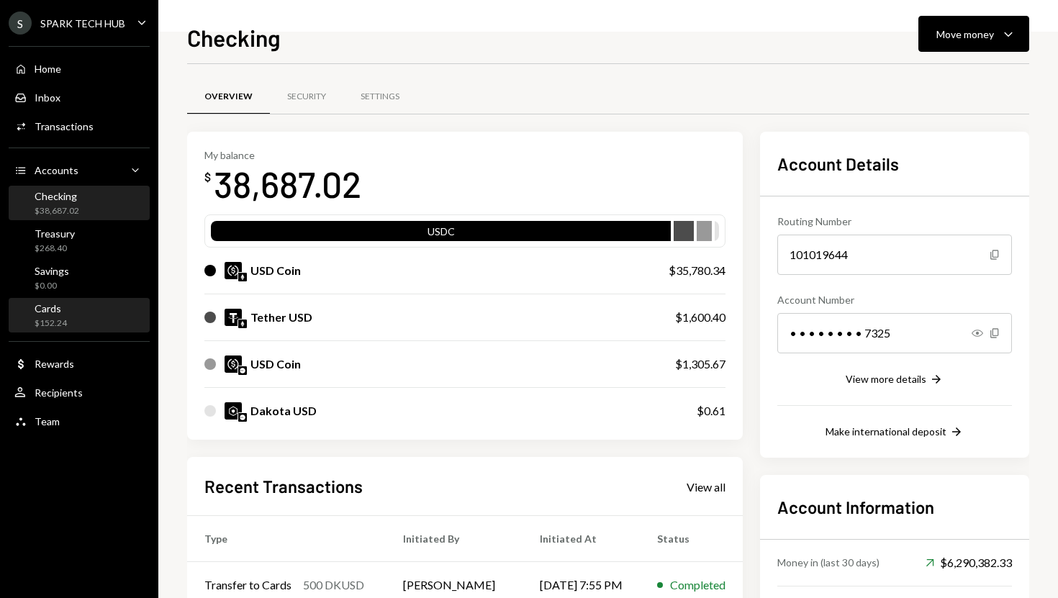
click at [71, 311] on div "Cards $152.24" at bounding box center [79, 315] width 130 height 27
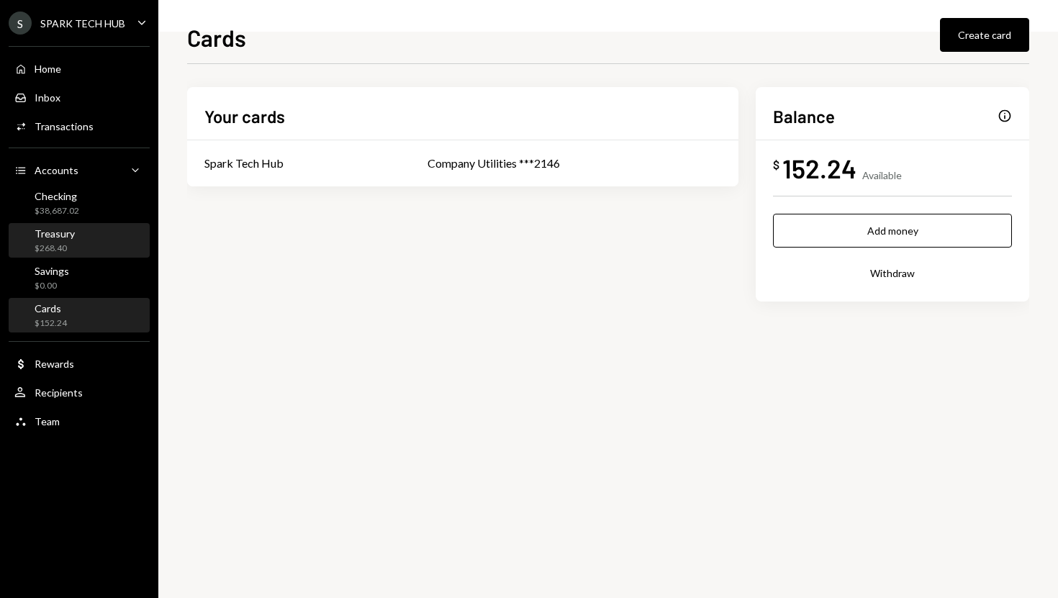
click at [83, 245] on div "Treasury $268.40" at bounding box center [79, 240] width 130 height 27
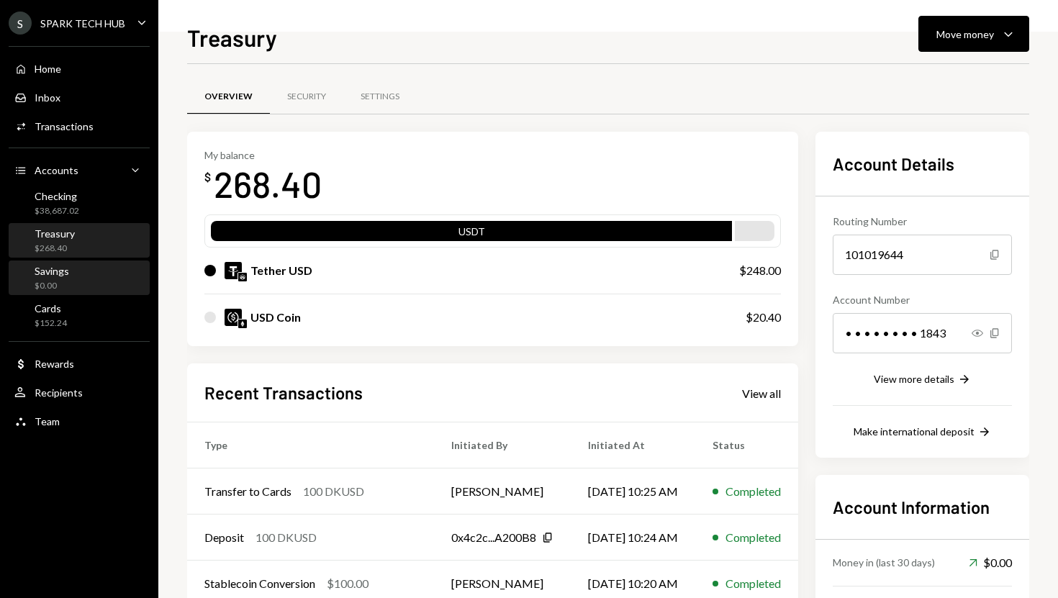
click at [65, 275] on div "Savings" at bounding box center [52, 271] width 35 height 12
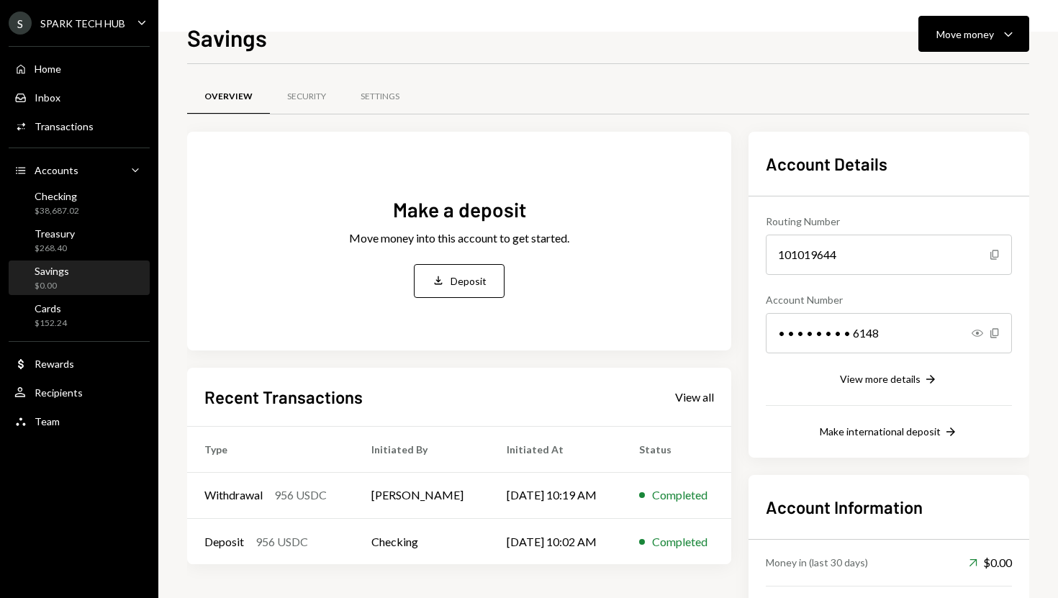
click at [68, 335] on div "Home Home Inbox Inbox Activities Transactions Accounts Accounts Caret Down Chec…" at bounding box center [79, 236] width 158 height 399
click at [73, 322] on div "Cards $152.24" at bounding box center [79, 315] width 130 height 27
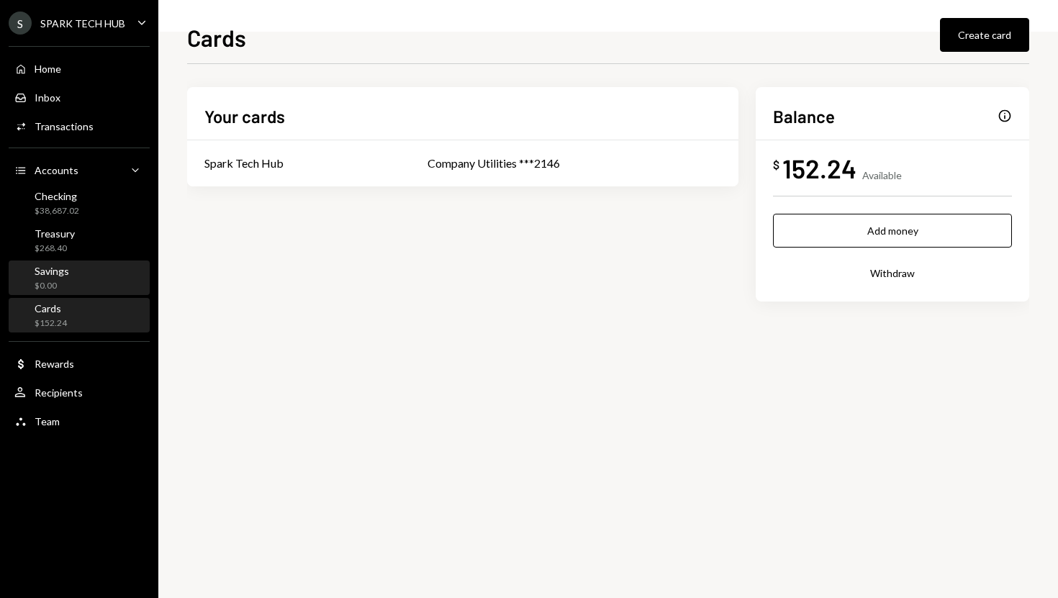
click at [70, 268] on div "Savings $0.00" at bounding box center [79, 278] width 130 height 27
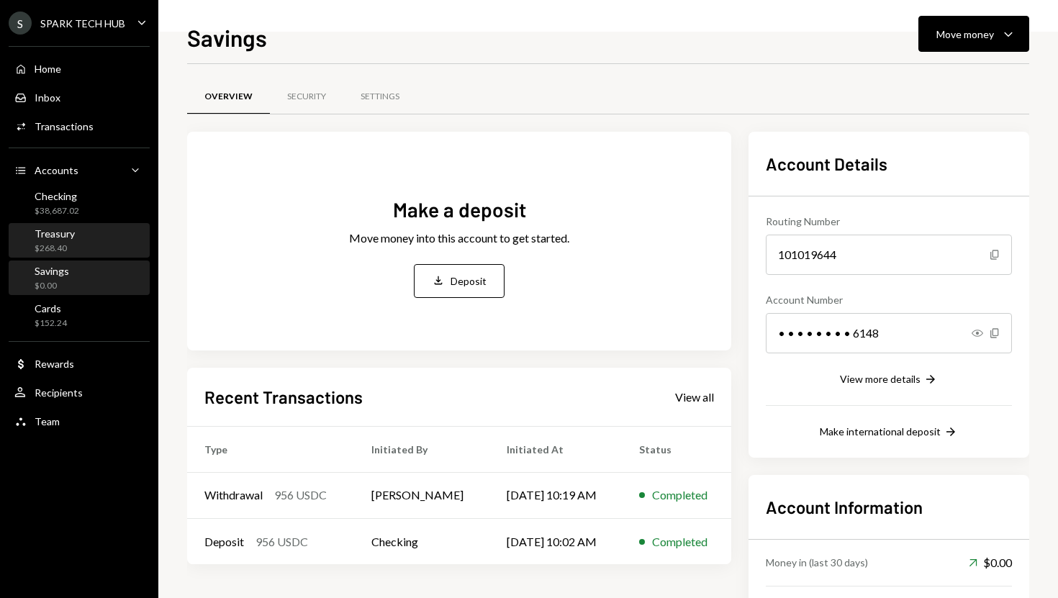
click at [78, 240] on div "Treasury $268.40" at bounding box center [79, 240] width 130 height 27
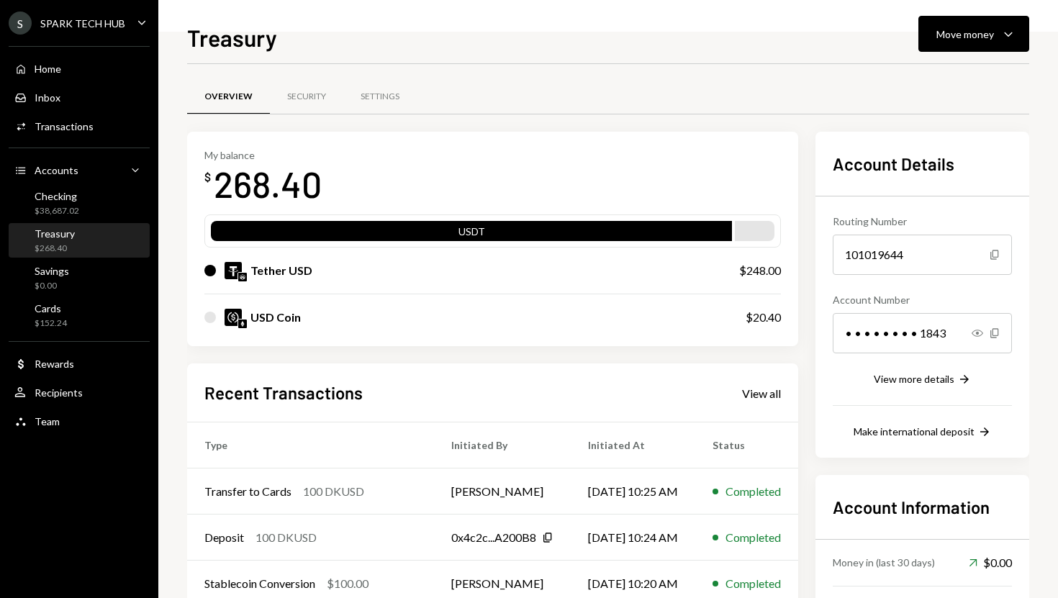
click at [78, 240] on div "Treasury $268.40" at bounding box center [79, 240] width 130 height 27
click at [86, 204] on div "Checking $38,687.02" at bounding box center [79, 203] width 130 height 27
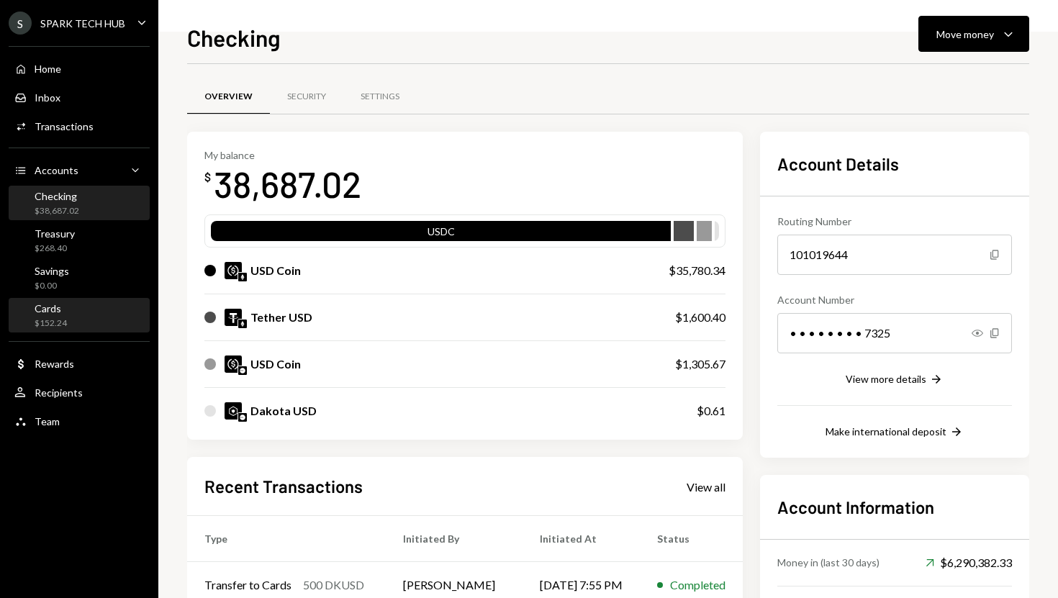
click at [85, 304] on div "Cards $152.24" at bounding box center [79, 315] width 130 height 27
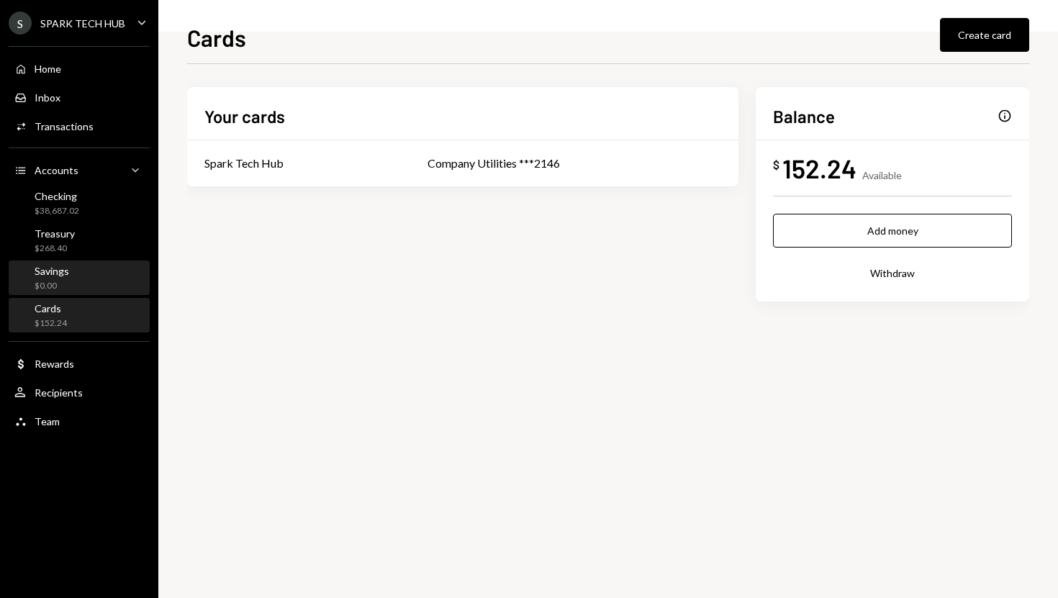
click at [92, 279] on div "Savings $0.00" at bounding box center [79, 278] width 130 height 27
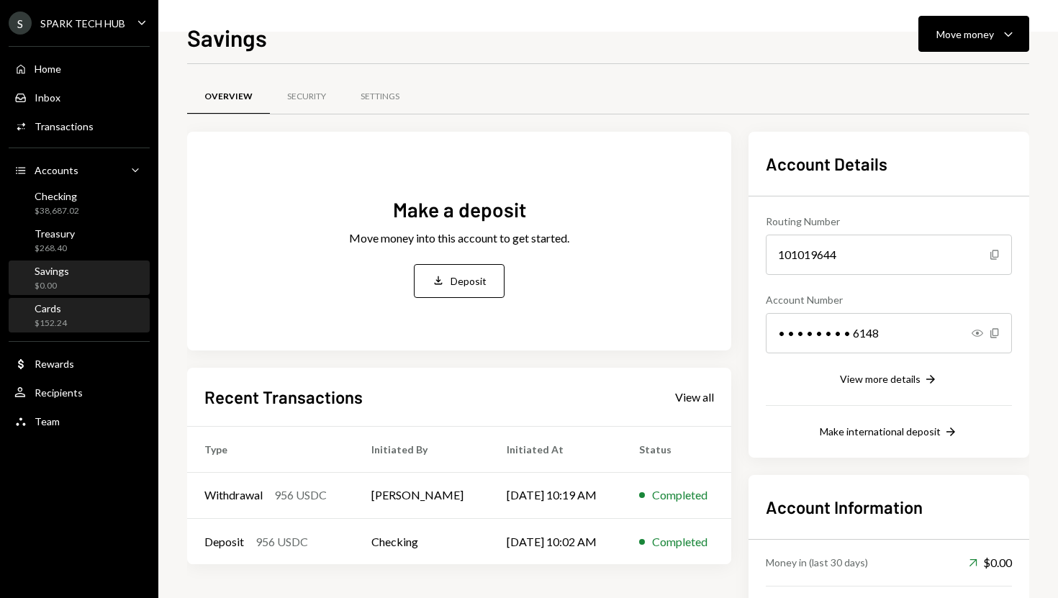
click at [71, 312] on div "Cards $152.24" at bounding box center [79, 315] width 130 height 27
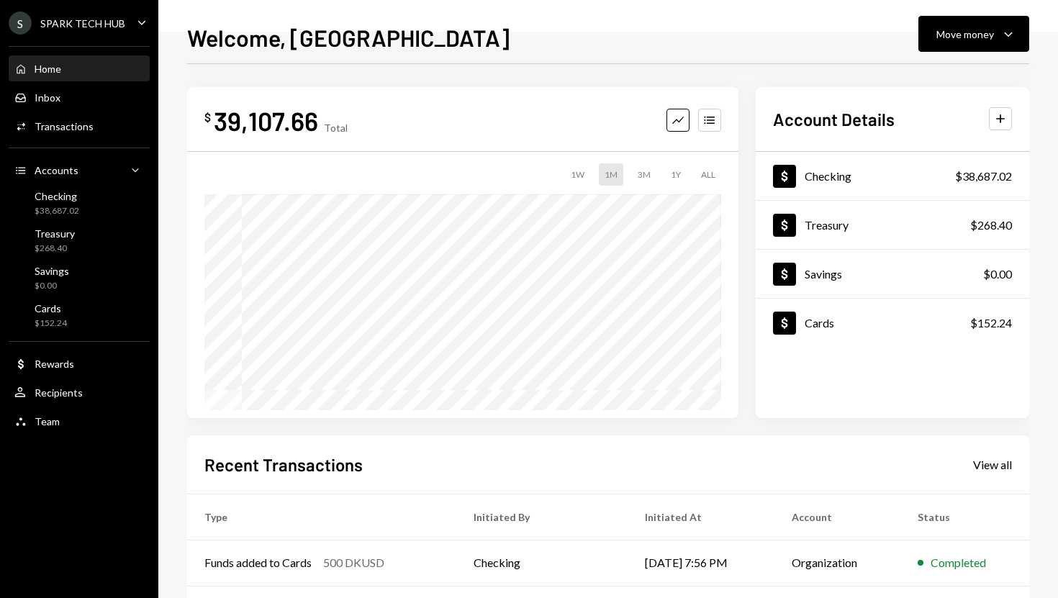
scroll to position [150, 0]
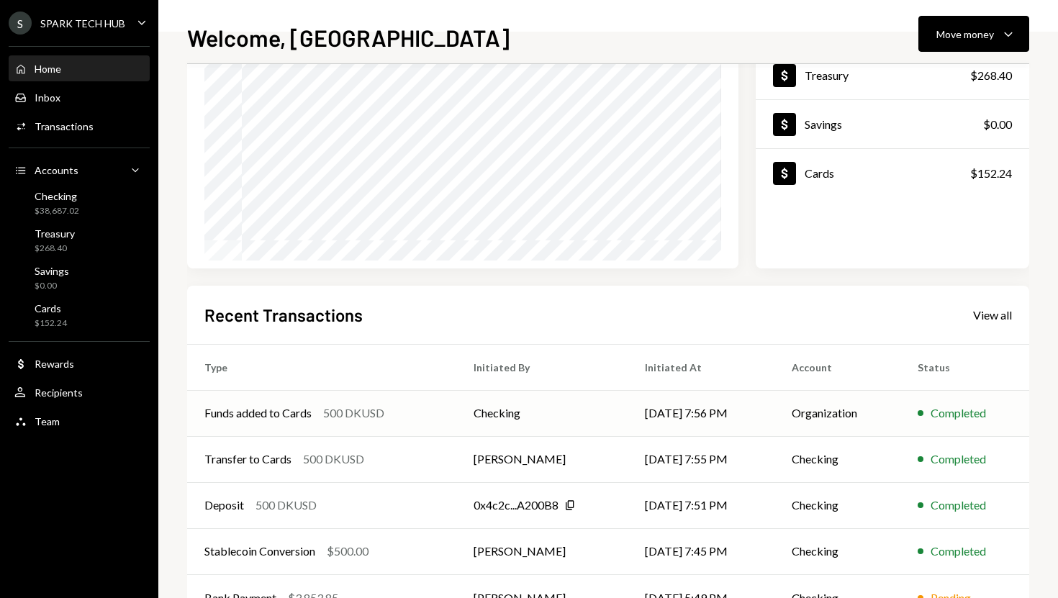
click at [295, 414] on div "Funds added to Cards" at bounding box center [257, 412] width 107 height 17
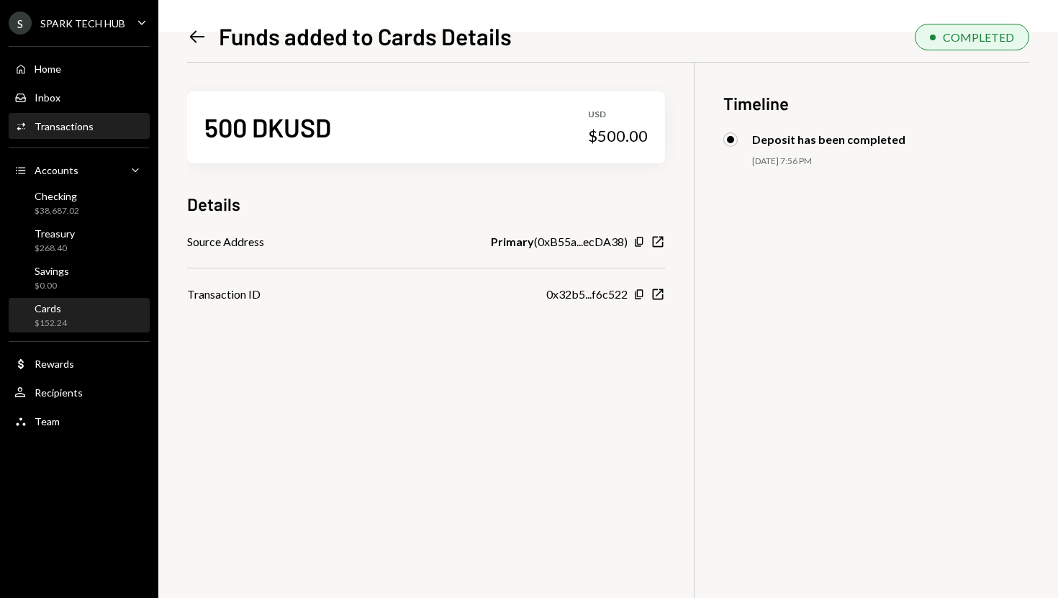
click at [96, 313] on div "Cards $152.24" at bounding box center [79, 315] width 130 height 27
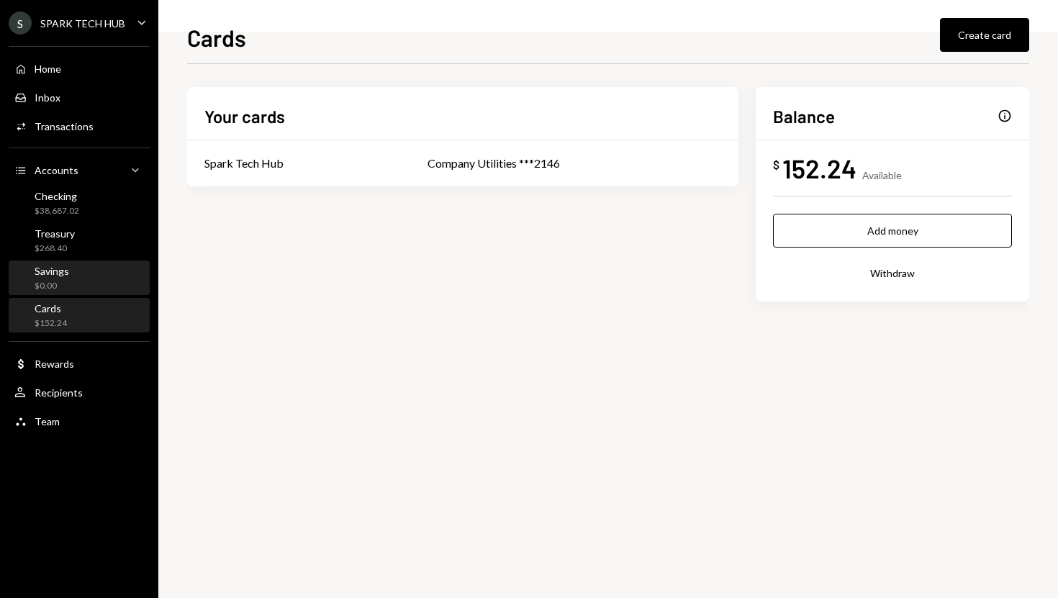
click at [93, 286] on div "Savings $0.00" at bounding box center [79, 278] width 130 height 27
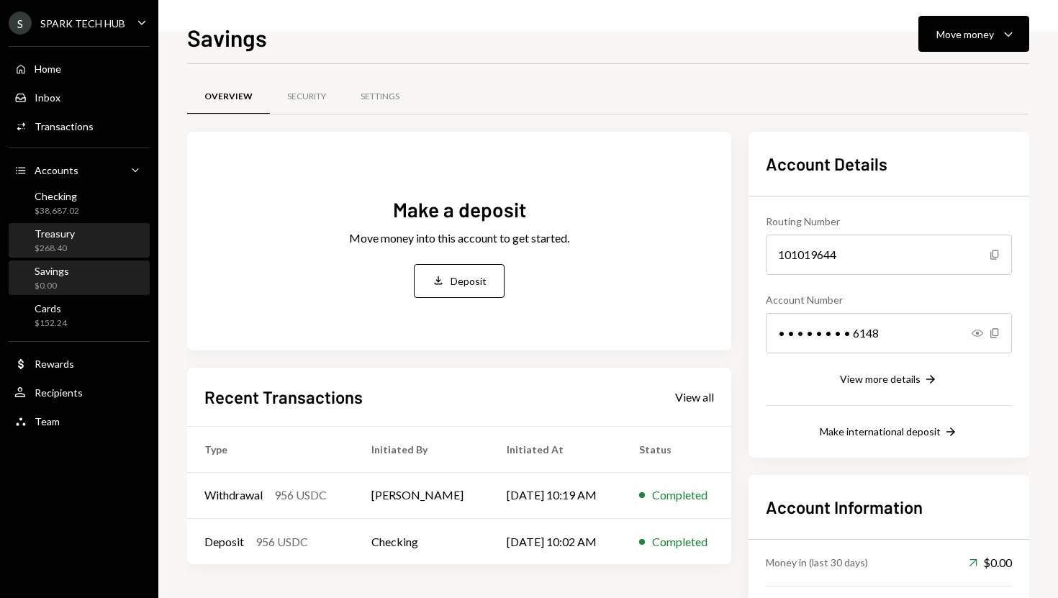
click at [91, 254] on div "Treasury $268.40" at bounding box center [79, 240] width 130 height 33
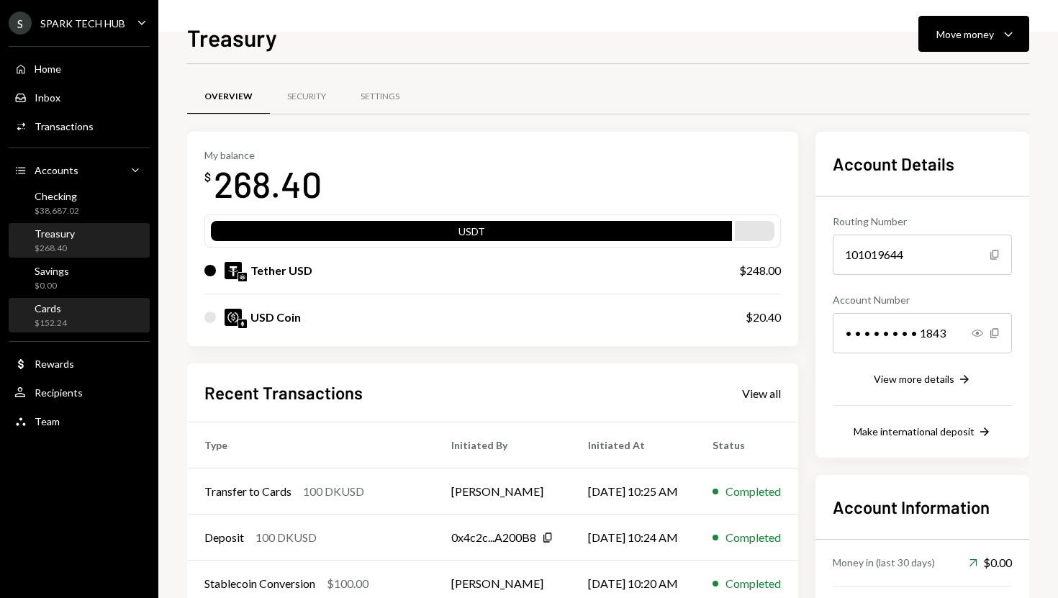
click at [76, 312] on div "Cards $152.24" at bounding box center [79, 315] width 130 height 27
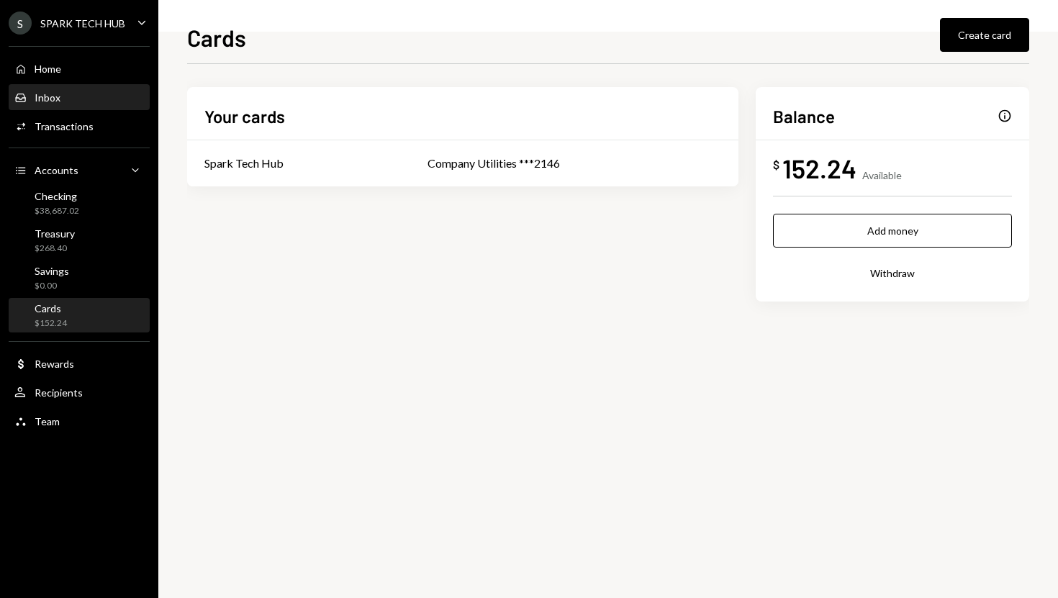
click at [76, 106] on div "Inbox Inbox" at bounding box center [79, 98] width 130 height 24
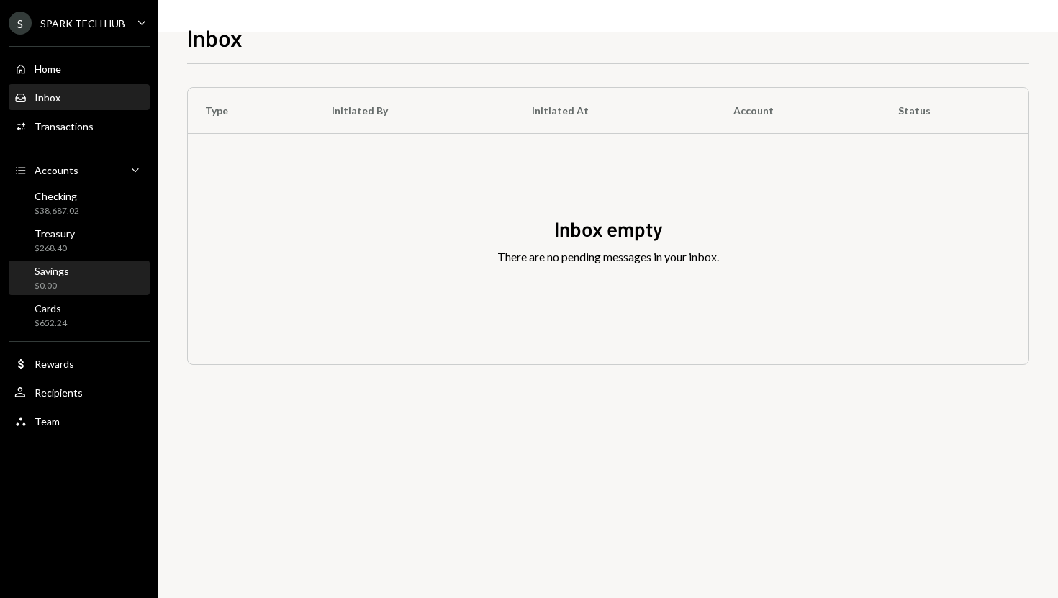
click at [102, 275] on div "Savings $0.00" at bounding box center [79, 278] width 130 height 27
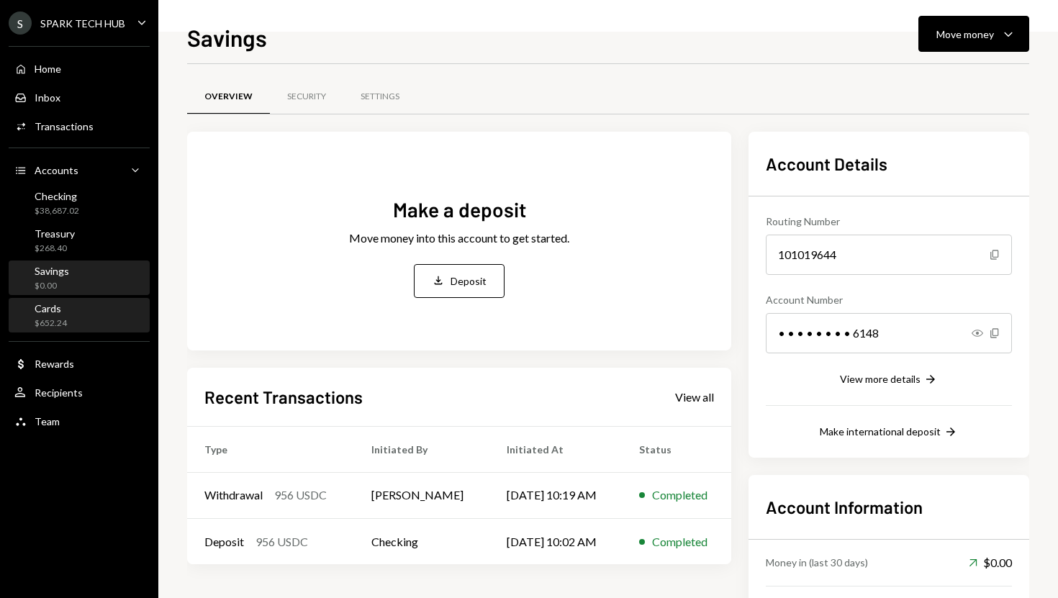
click at [83, 312] on div "Cards $652.24" at bounding box center [79, 315] width 130 height 27
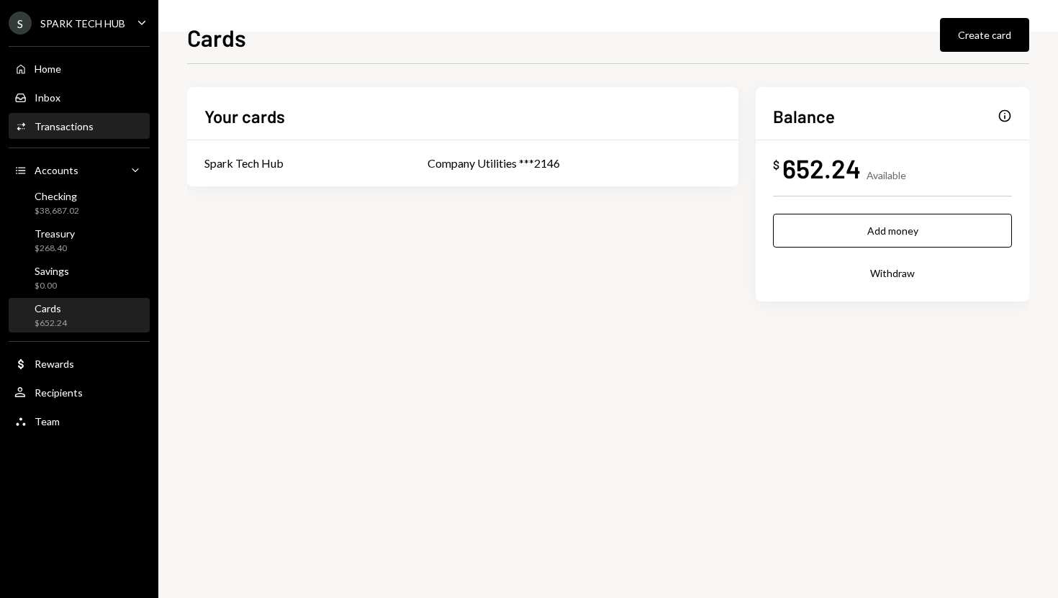
click at [77, 135] on div "Activities Transactions" at bounding box center [79, 126] width 130 height 24
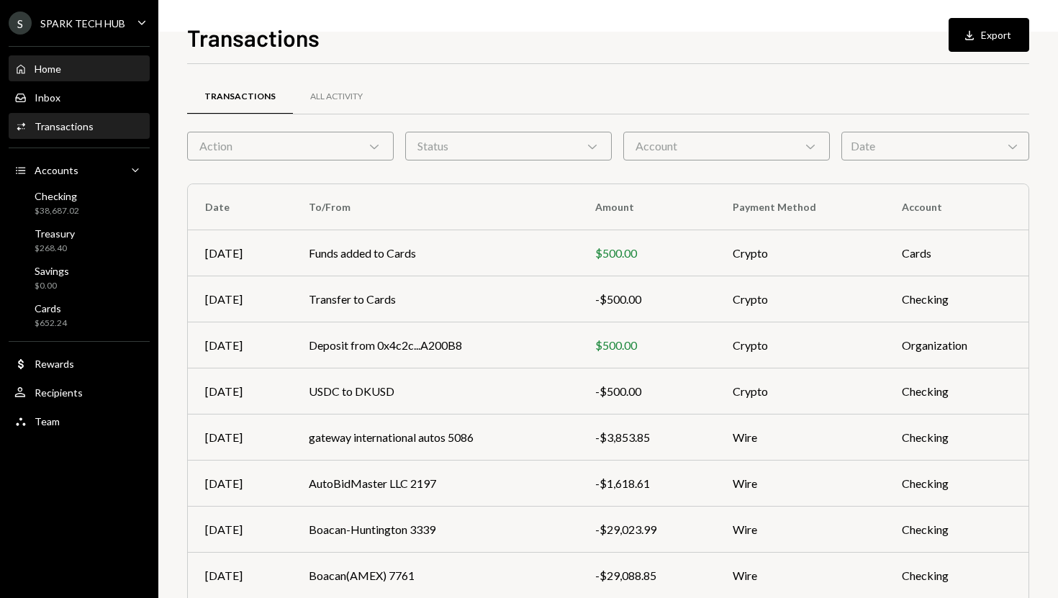
click at [63, 65] on div "Home Home" at bounding box center [79, 69] width 130 height 13
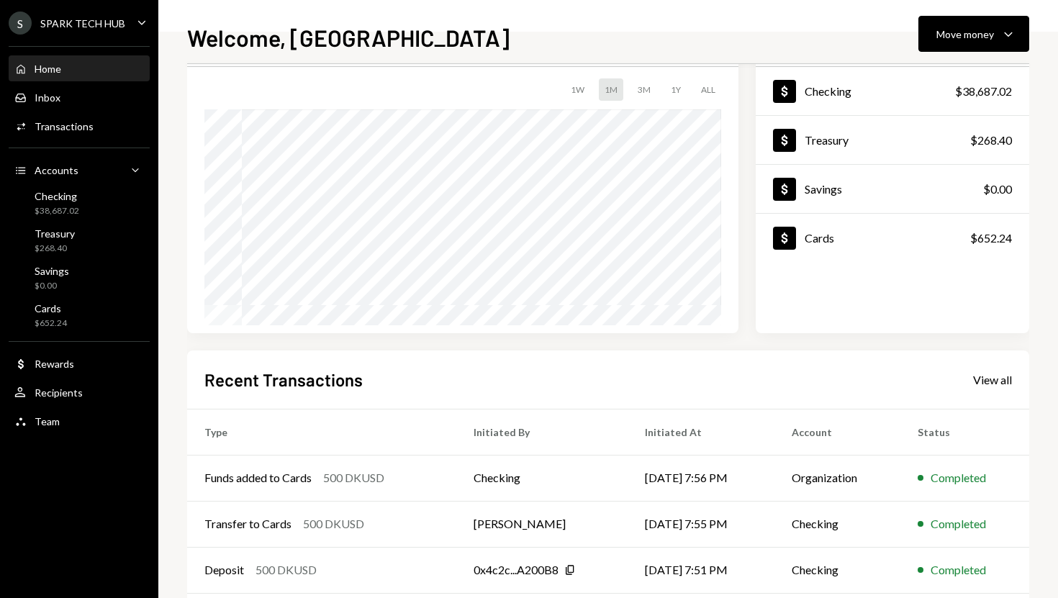
scroll to position [86, 0]
